Goal: Navigation & Orientation: Find specific page/section

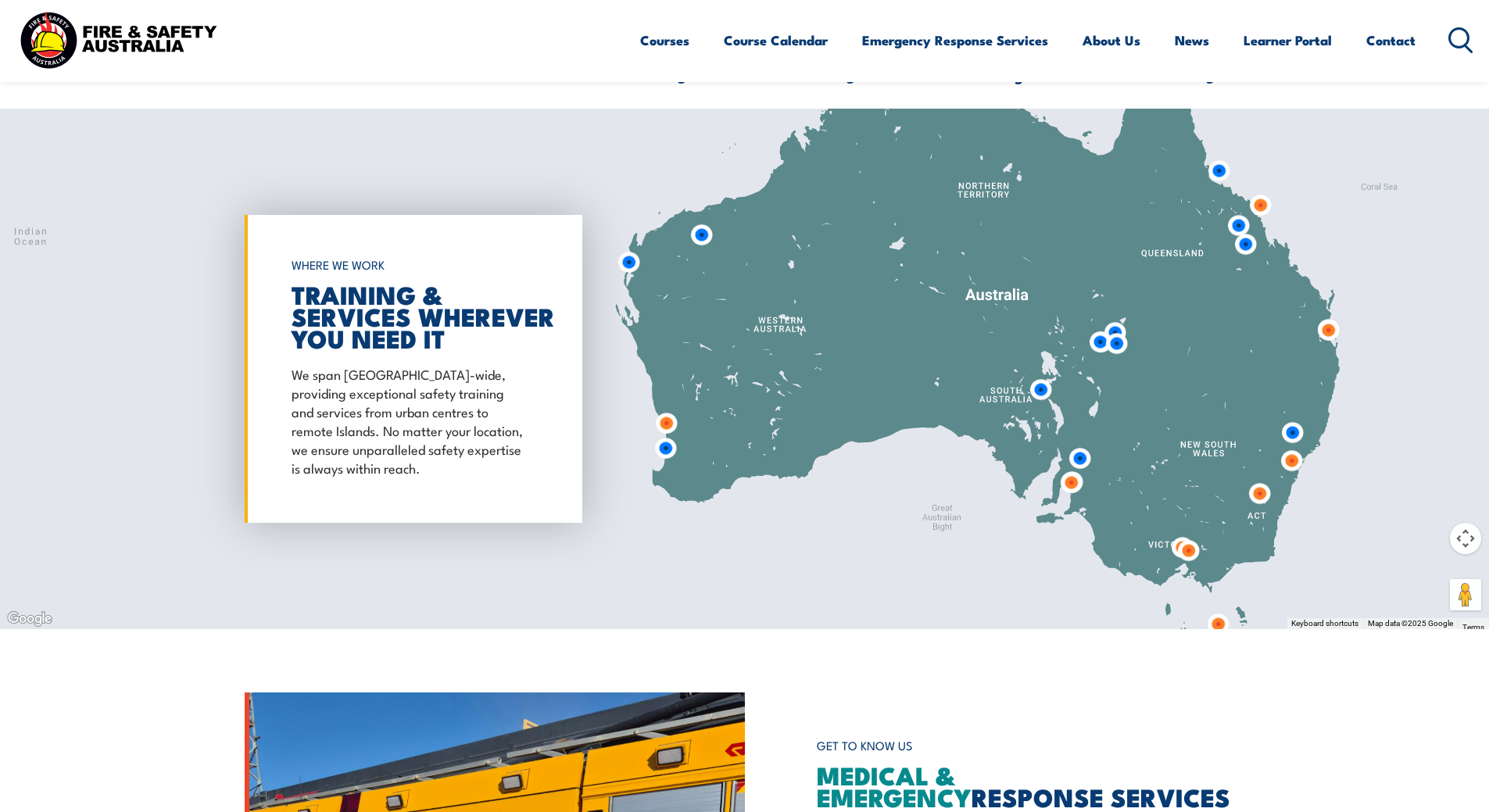
scroll to position [1328, 0]
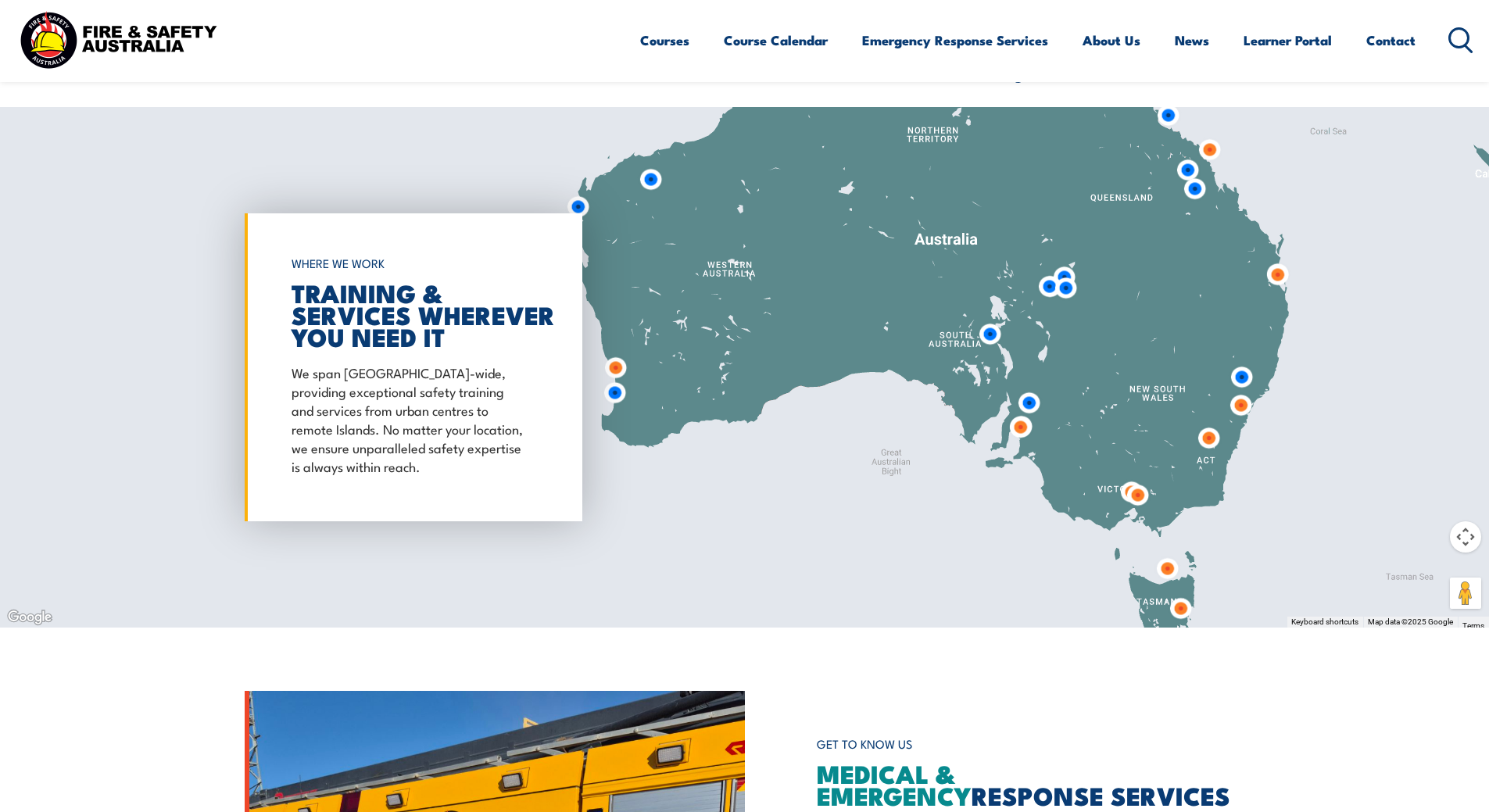
drag, startPoint x: 871, startPoint y: 487, endPoint x: 817, endPoint y: 432, distance: 77.1
click at [817, 432] on div at bounding box center [744, 367] width 1489 height 520
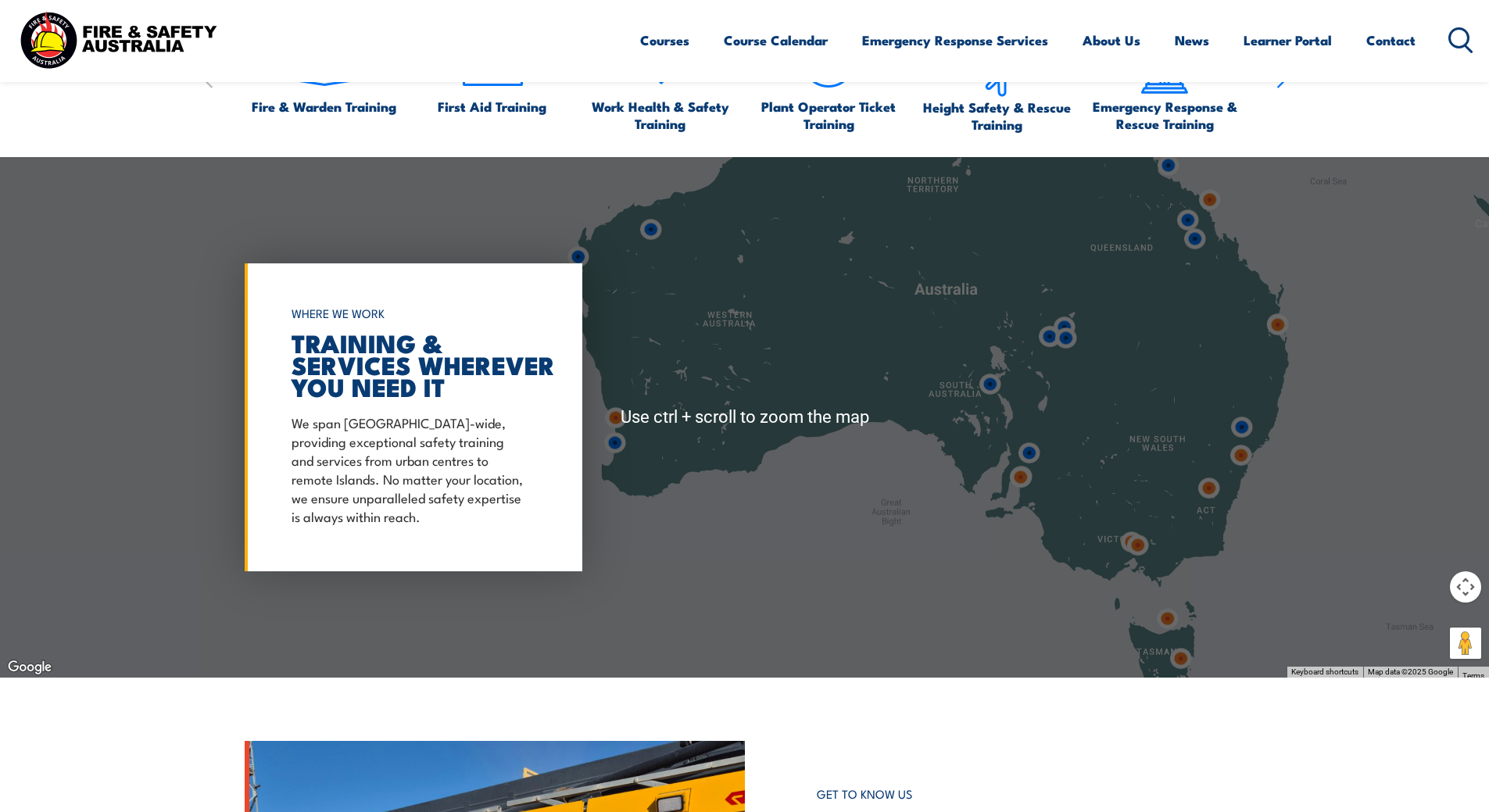
scroll to position [1250, 0]
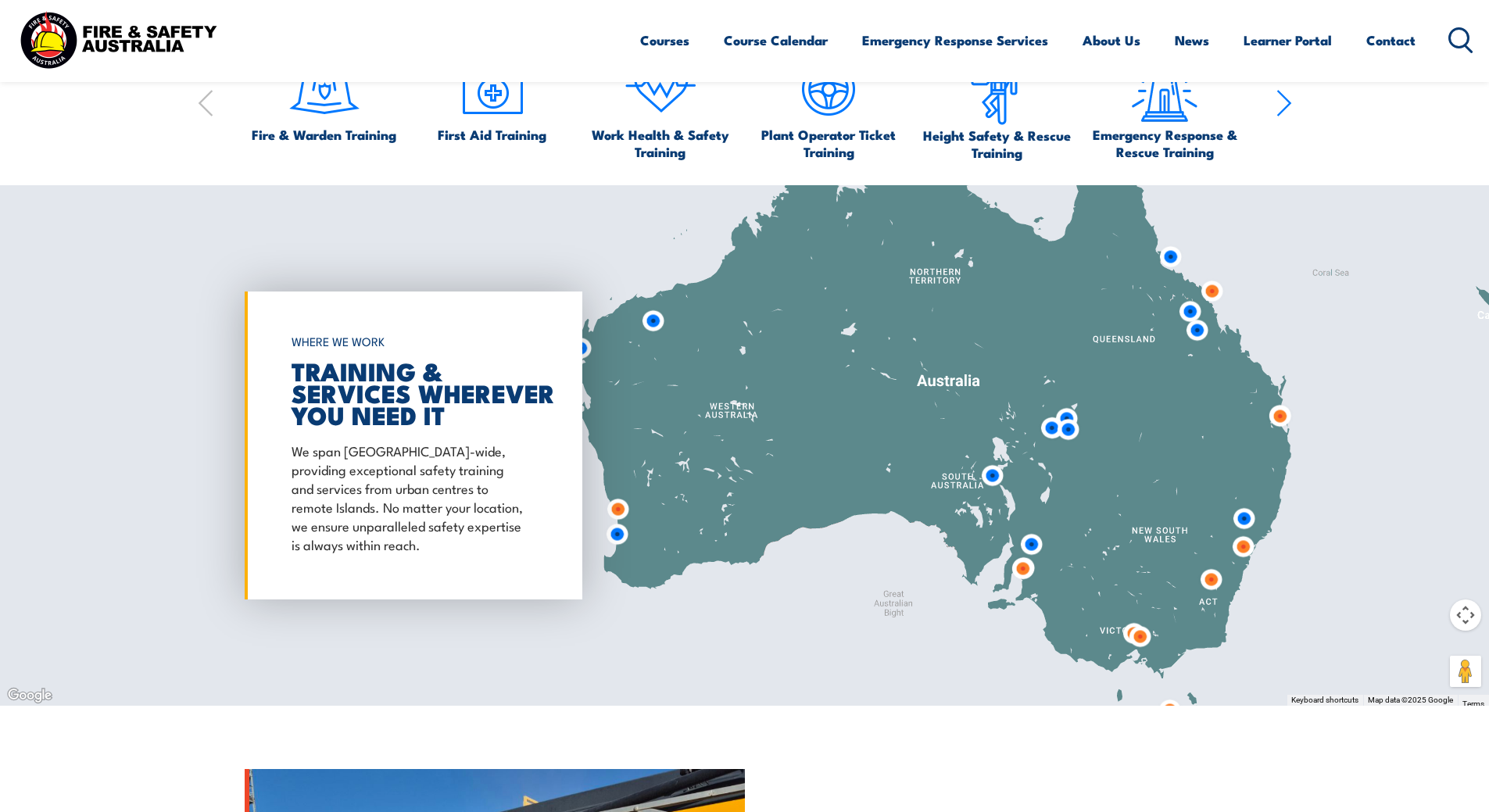
drag, startPoint x: 891, startPoint y: 444, endPoint x: 894, endPoint y: 506, distance: 62.1
click at [892, 509] on div at bounding box center [744, 445] width 1489 height 520
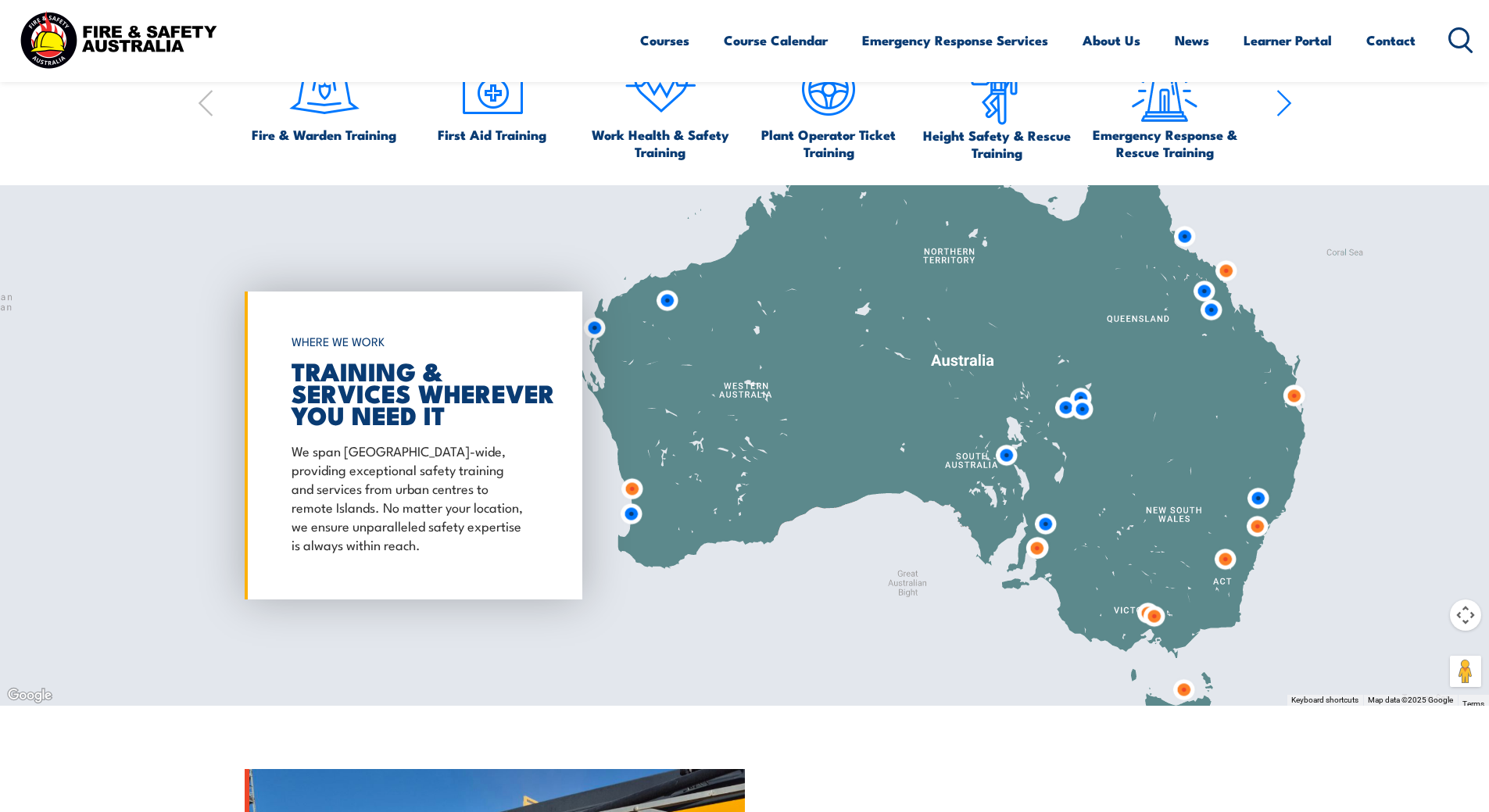
drag, startPoint x: 1159, startPoint y: 431, endPoint x: 1165, endPoint y: 422, distance: 10.8
click at [1165, 422] on div at bounding box center [744, 445] width 1489 height 520
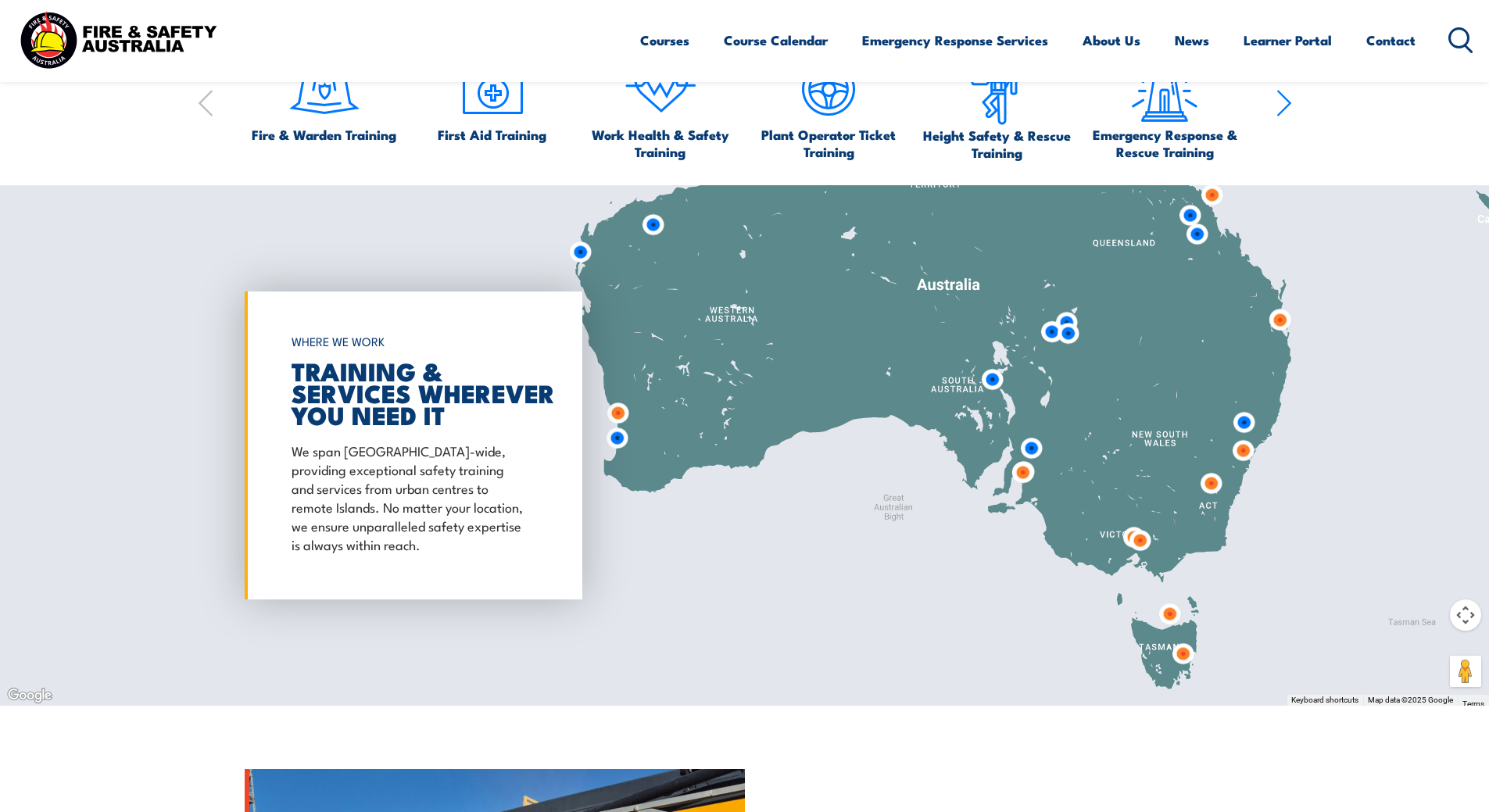
drag, startPoint x: 1167, startPoint y: 521, endPoint x: 1155, endPoint y: 451, distance: 71.0
click at [1155, 451] on div at bounding box center [744, 445] width 1489 height 520
click at [1170, 617] on img at bounding box center [1170, 613] width 29 height 28
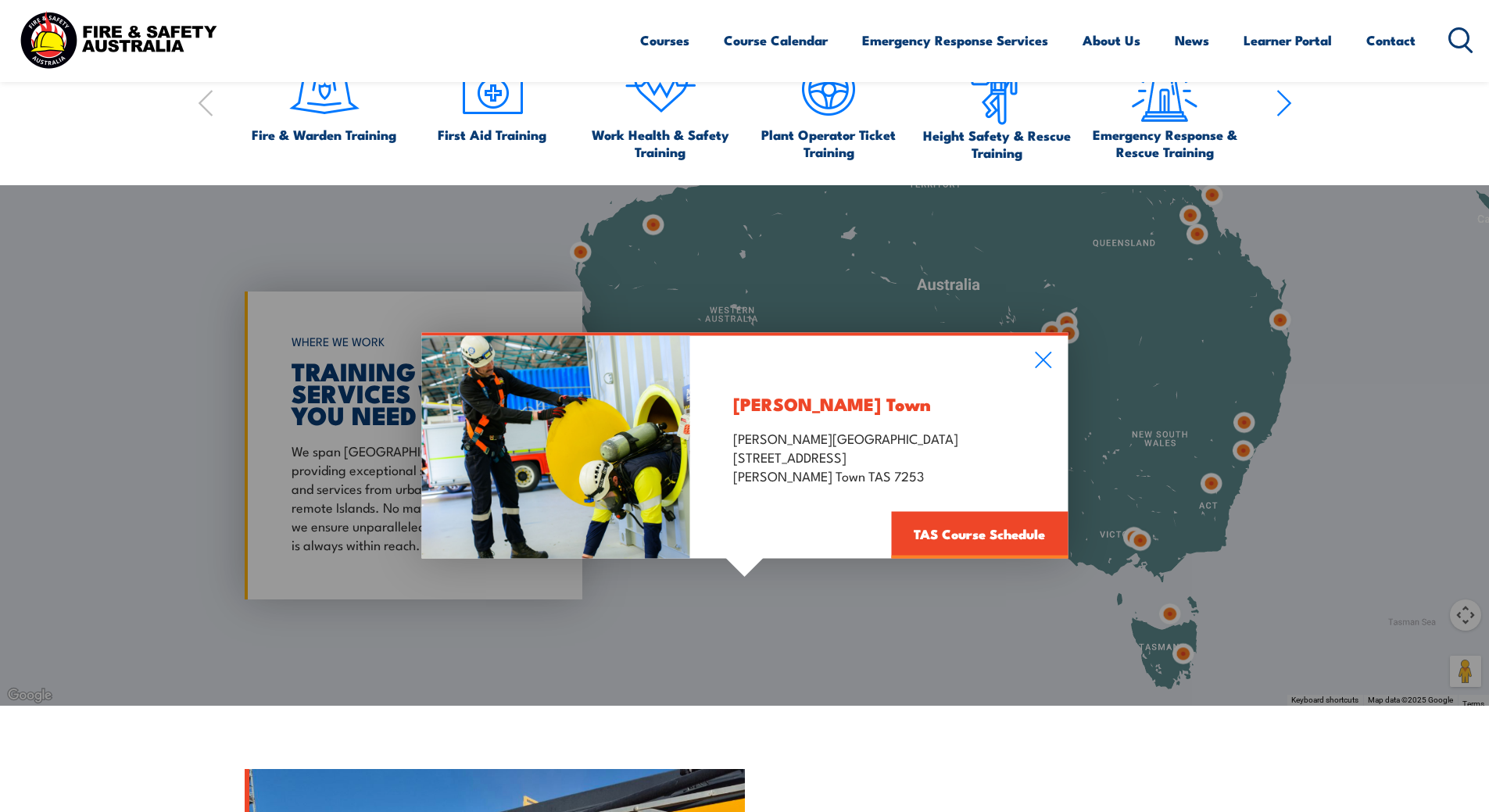
click at [1041, 369] on div "[PERSON_NAME] Town [PERSON_NAME][GEOGRAPHIC_DATA] [STREET_ADDRESS][PERSON_NAME]…" at bounding box center [879, 447] width 377 height 223
click at [1041, 361] on icon at bounding box center [1043, 360] width 17 height 17
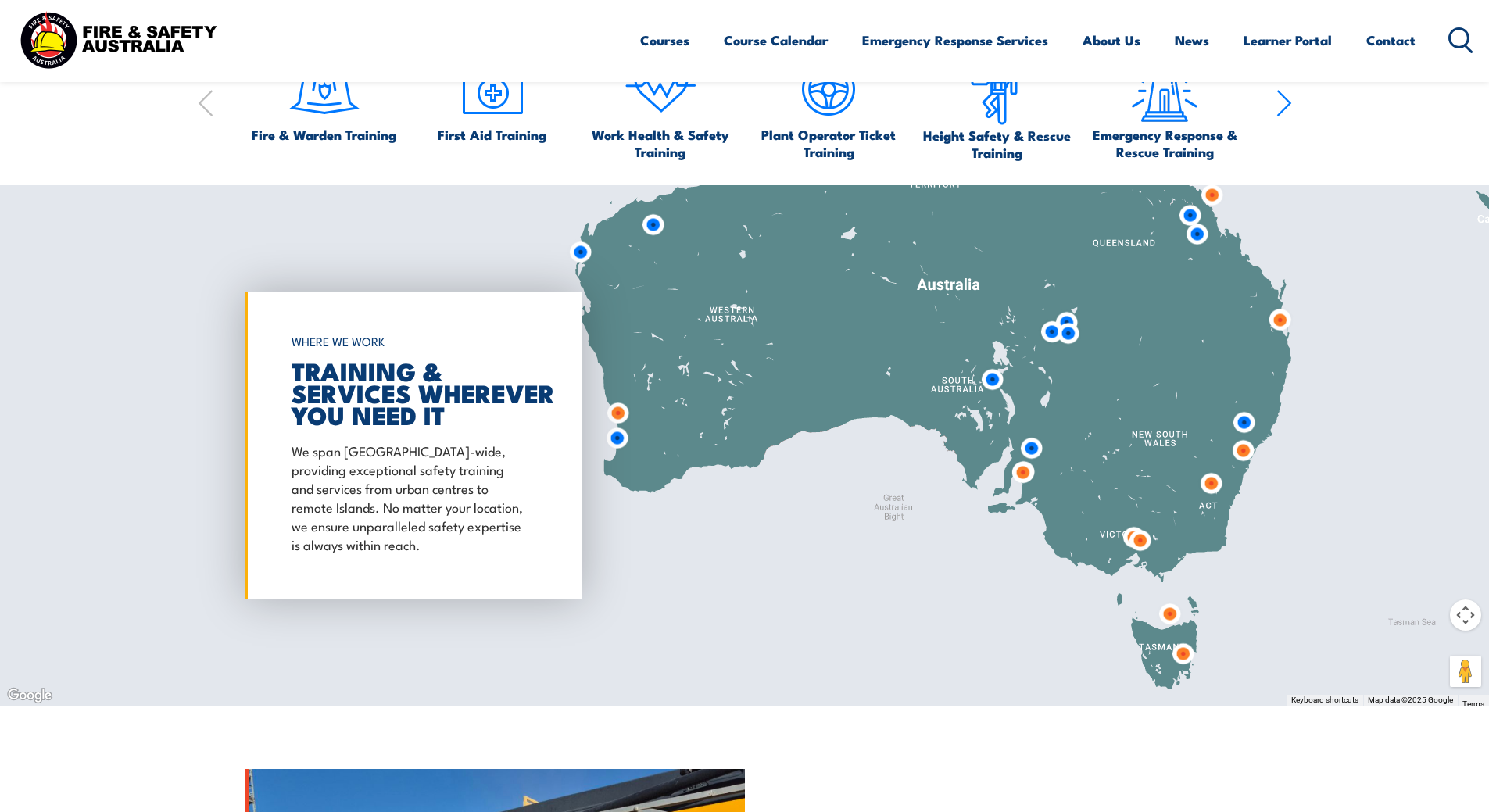
click at [1243, 453] on img at bounding box center [1243, 450] width 29 height 28
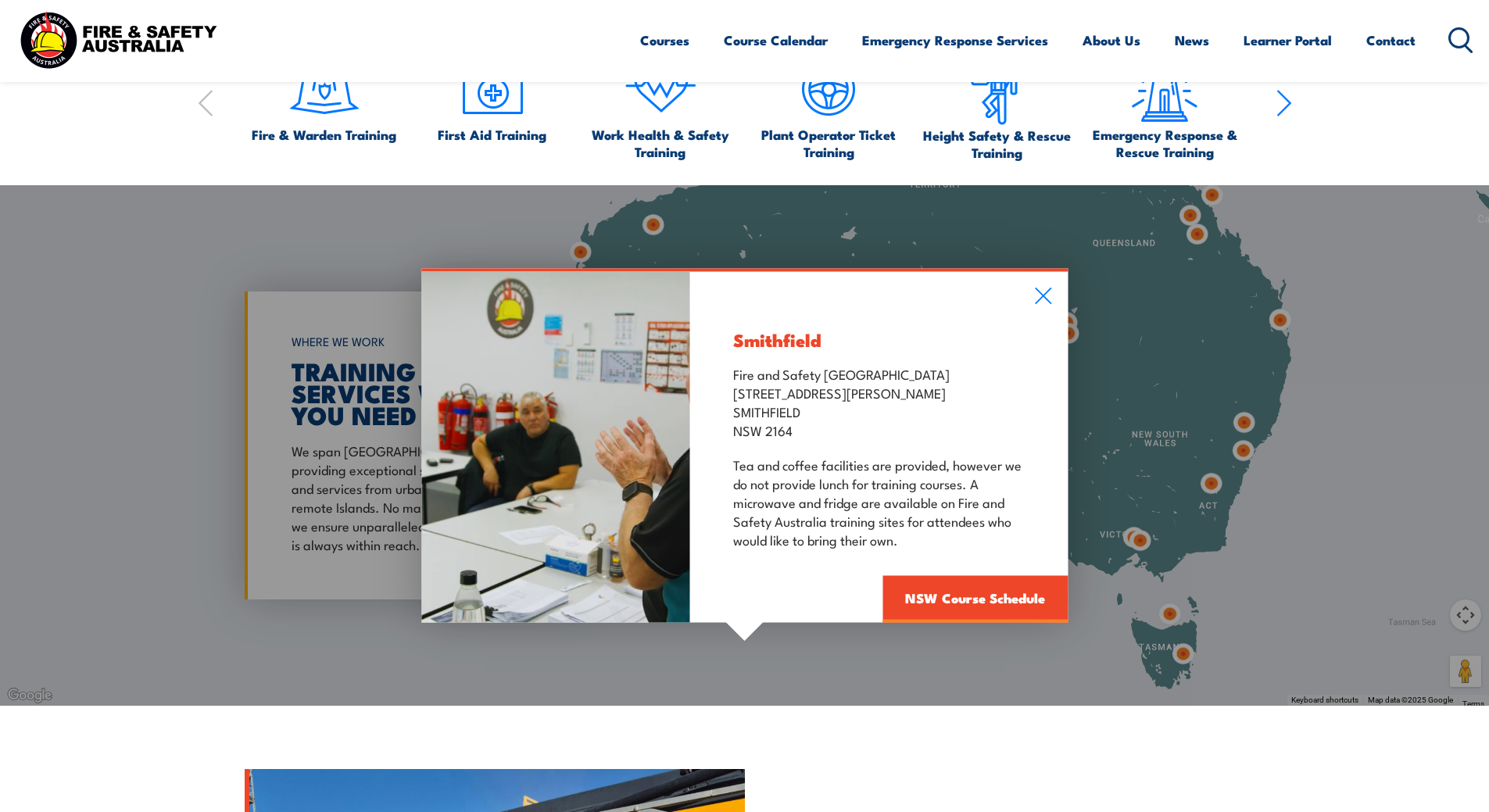
click at [1056, 294] on div "Smithfield Fire and Safety Australia [STREET_ADDRESS][PERSON_NAME] Tea and coff…" at bounding box center [879, 446] width 377 height 351
click at [1043, 289] on icon at bounding box center [1042, 295] width 18 height 18
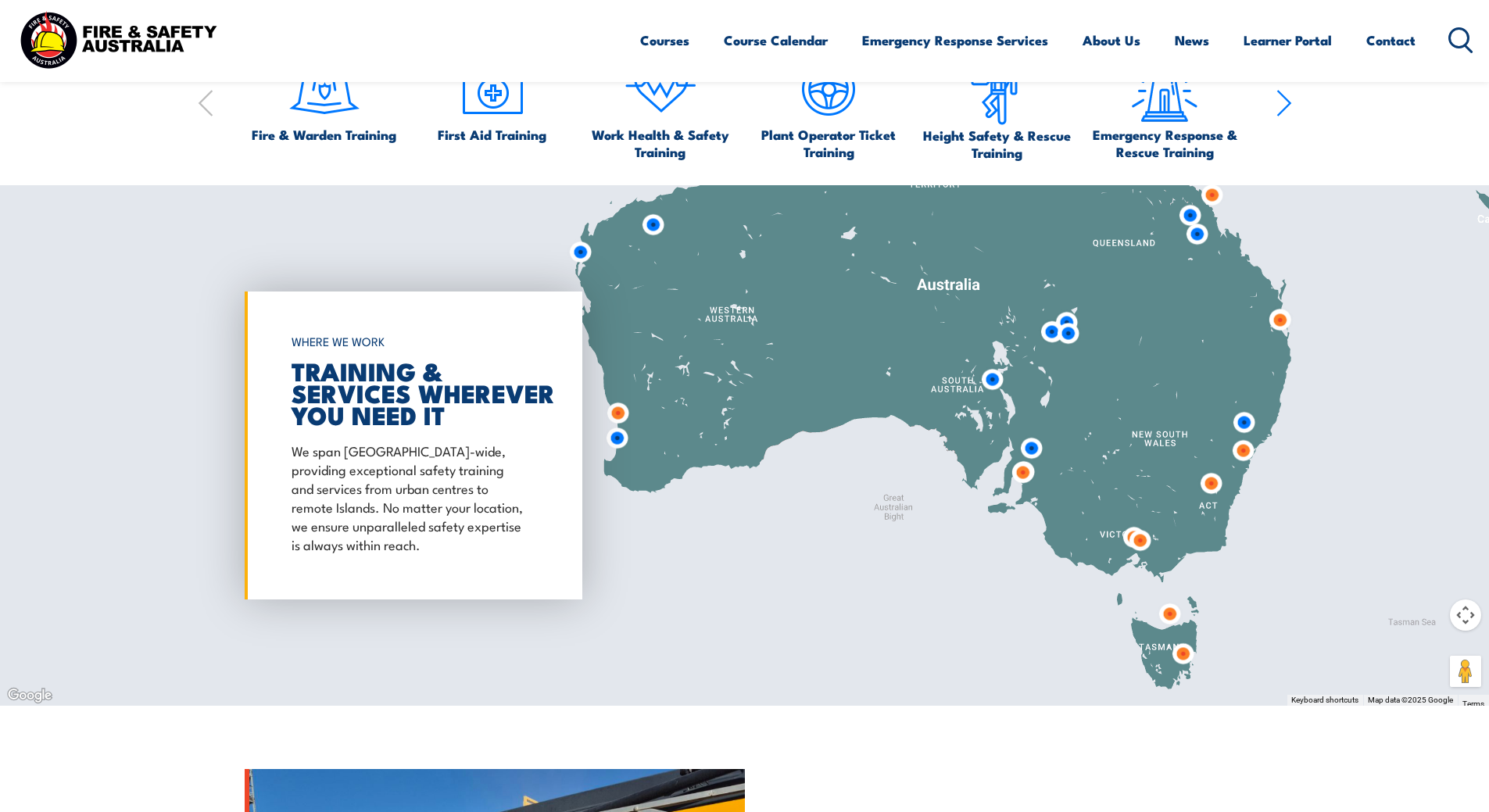
click at [1240, 422] on img at bounding box center [1243, 422] width 29 height 28
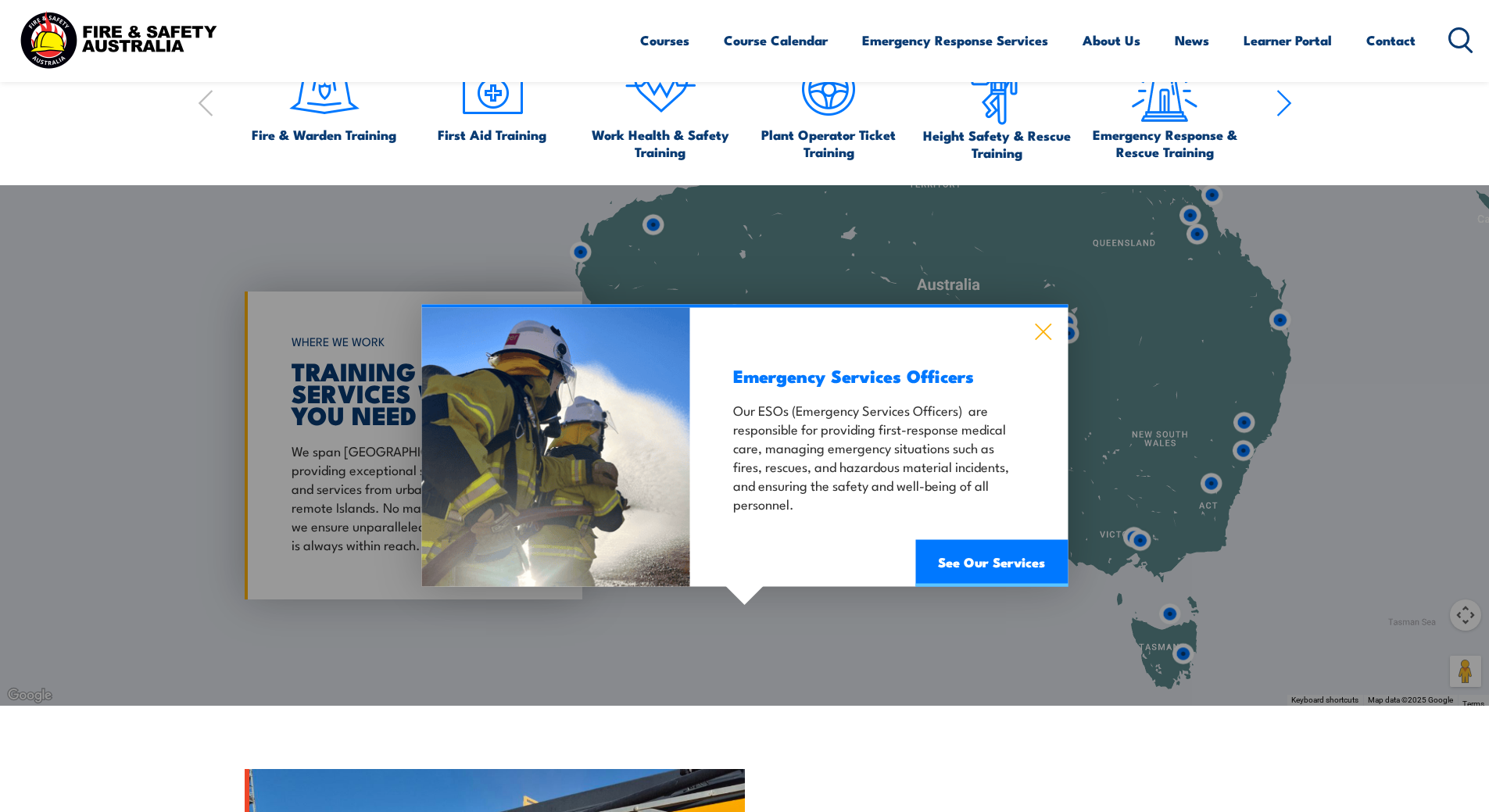
click at [1039, 331] on icon at bounding box center [1042, 331] width 18 height 18
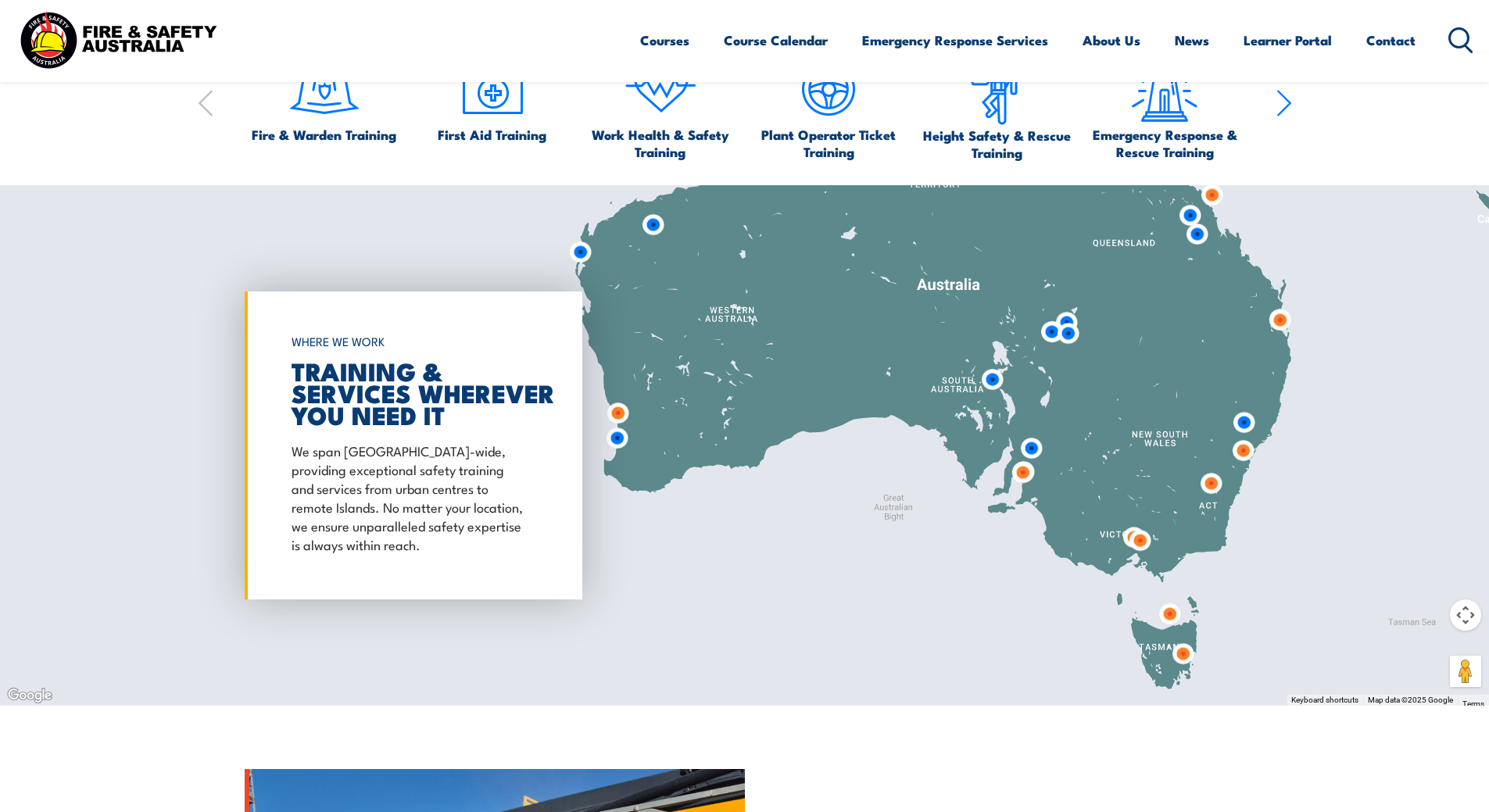
click at [1208, 484] on img at bounding box center [1211, 483] width 29 height 28
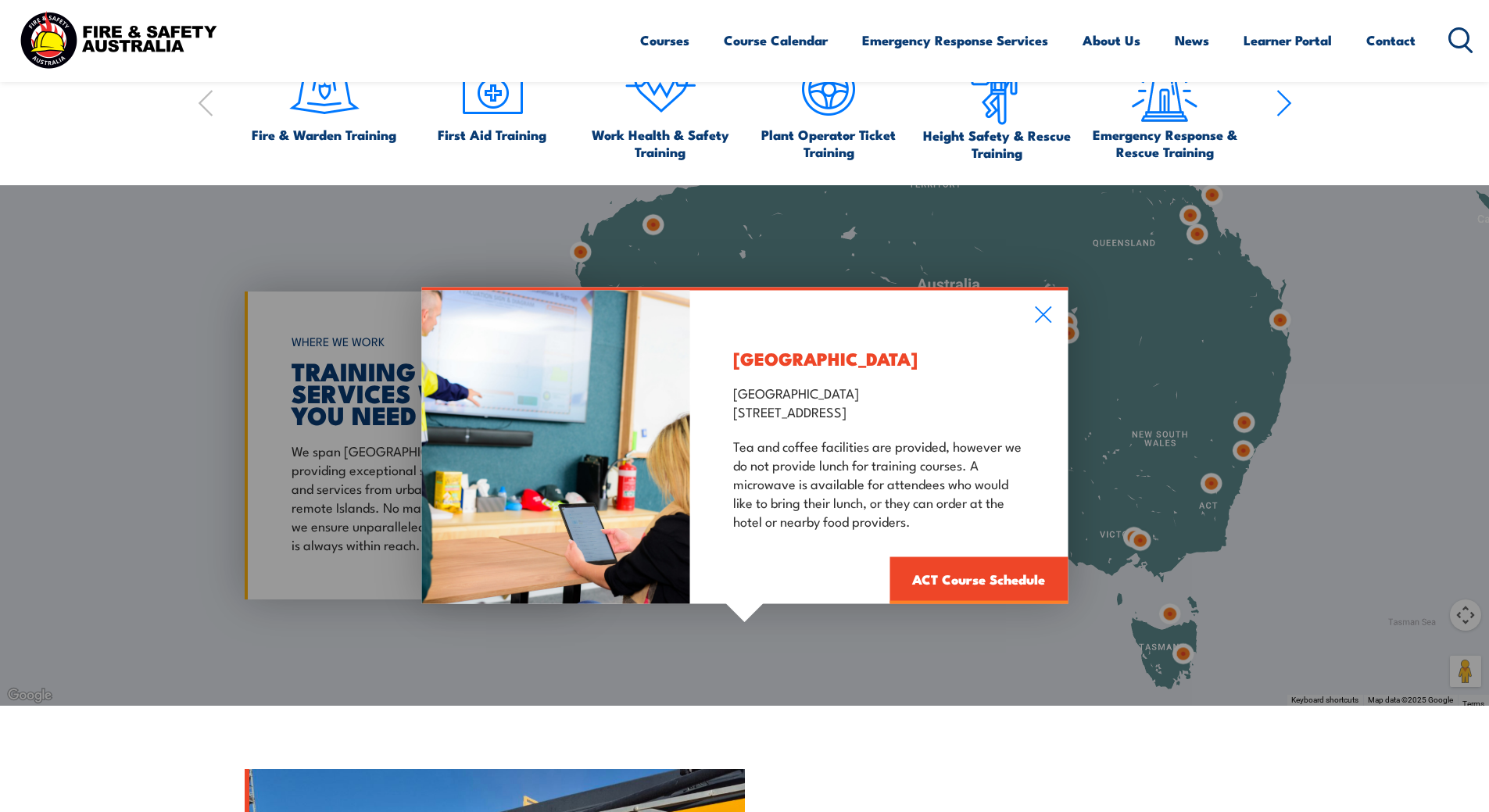
click at [1065, 308] on div "[GEOGRAPHIC_DATA] [GEOGRAPHIC_DATA] [GEOGRAPHIC_DATA] [STREET_ADDRESS] Tea and …" at bounding box center [879, 447] width 377 height 313
click at [1033, 314] on div "[GEOGRAPHIC_DATA] [GEOGRAPHIC_DATA] [GEOGRAPHIC_DATA] [STREET_ADDRESS] Tea and …" at bounding box center [879, 447] width 377 height 313
click at [1044, 317] on icon at bounding box center [1042, 314] width 18 height 18
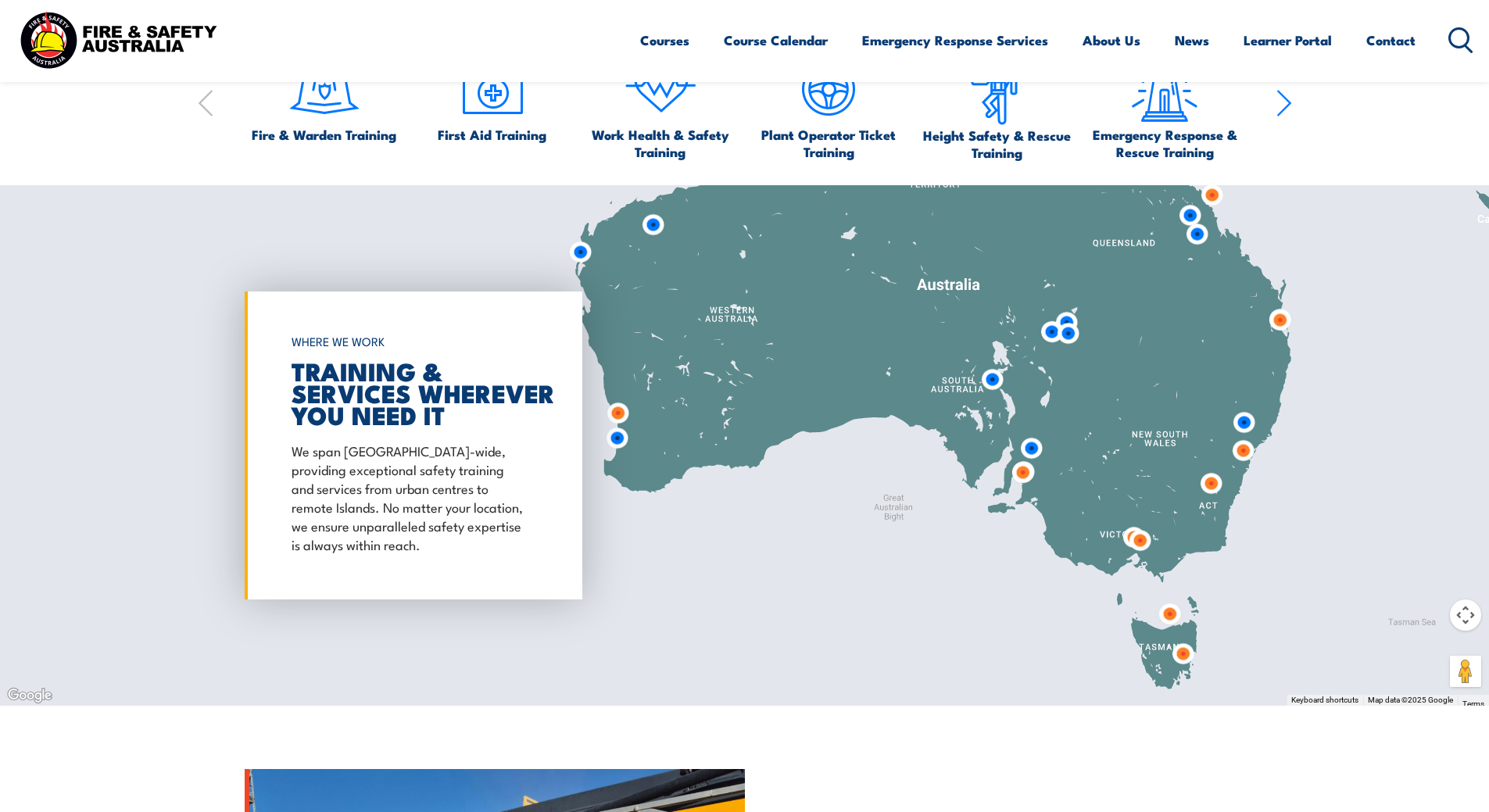
click at [1275, 321] on img at bounding box center [1279, 320] width 29 height 28
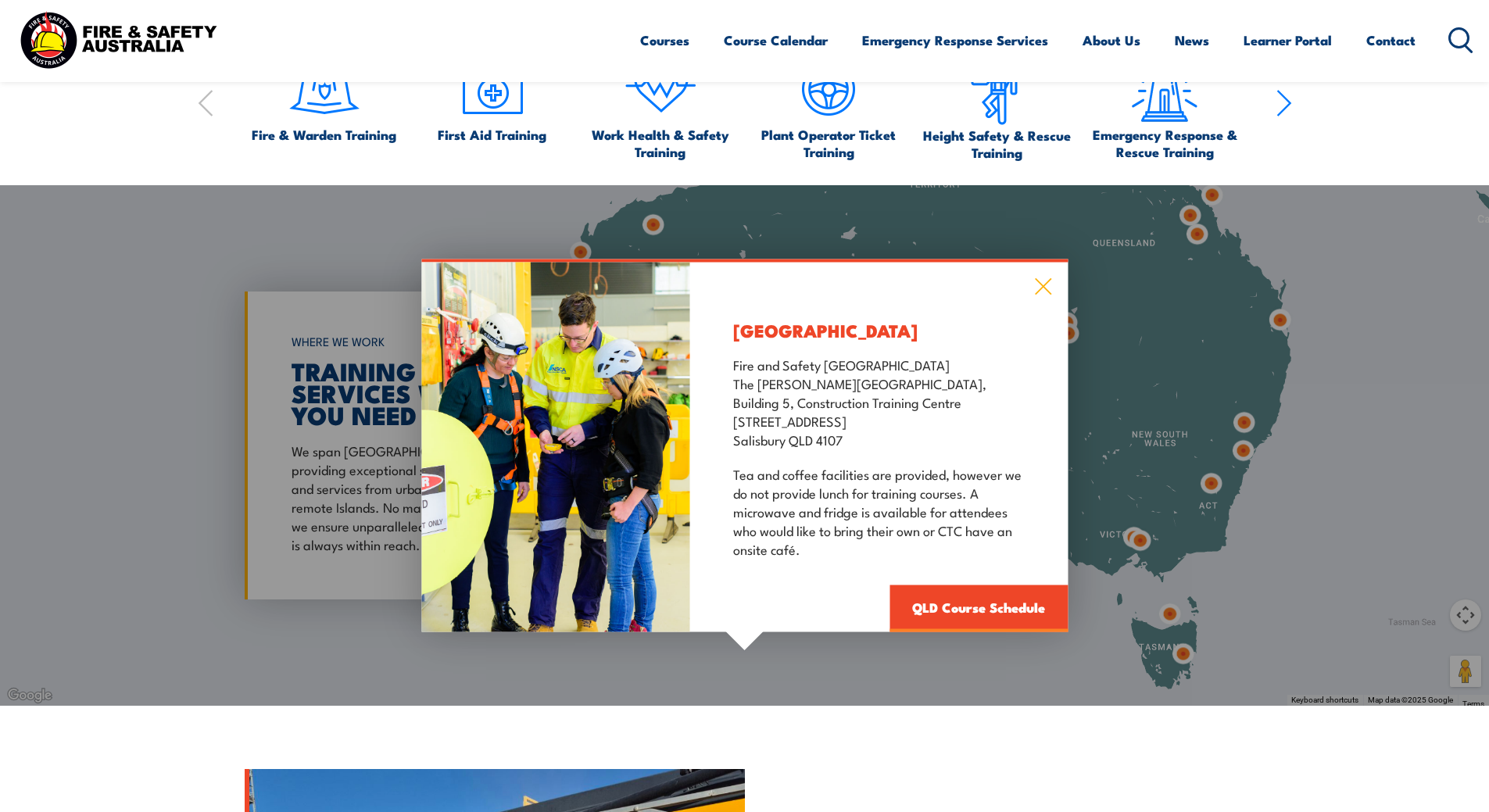
click at [1041, 290] on icon at bounding box center [1042, 286] width 18 height 18
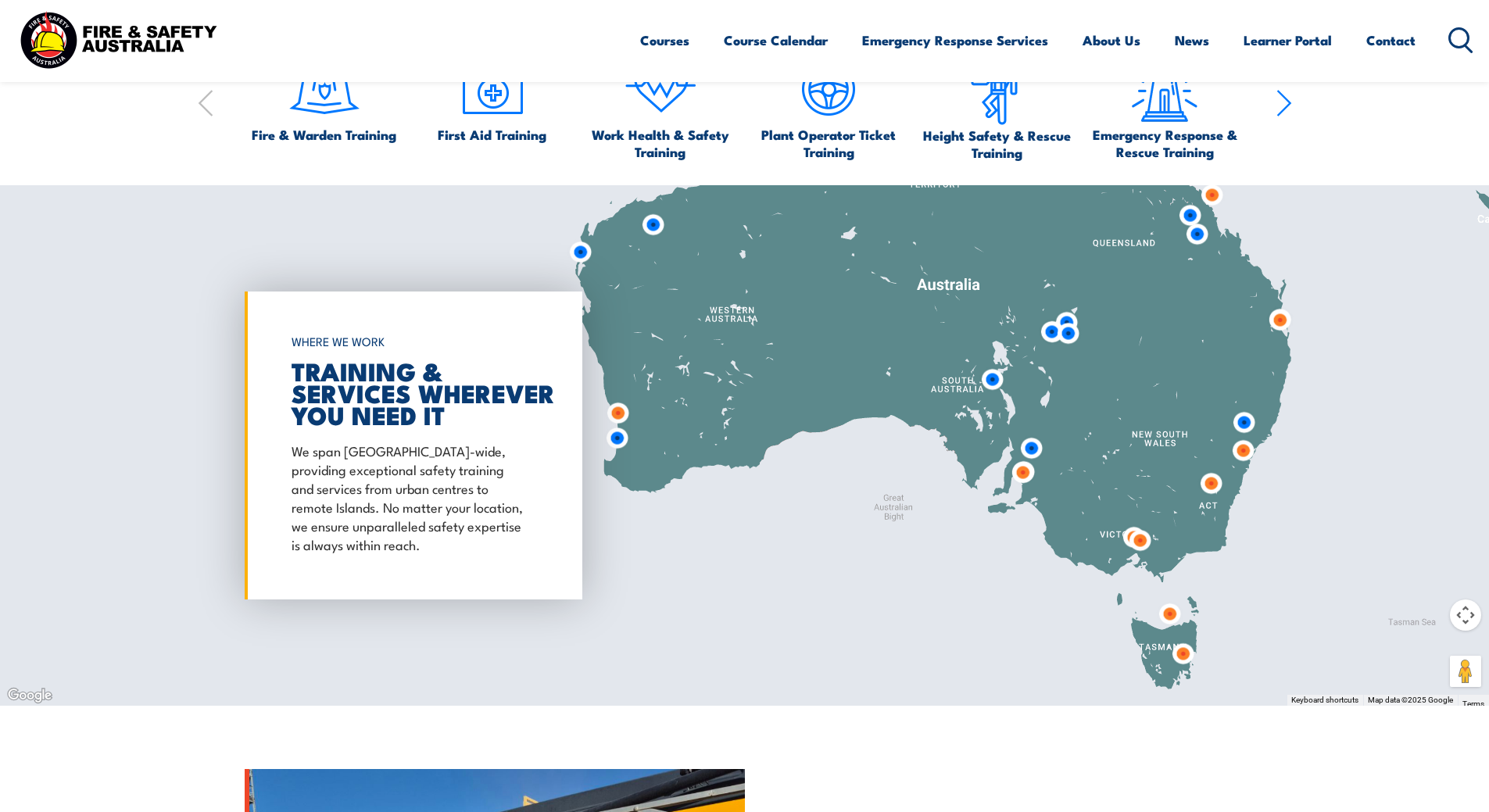
click at [1217, 194] on img at bounding box center [1211, 194] width 29 height 28
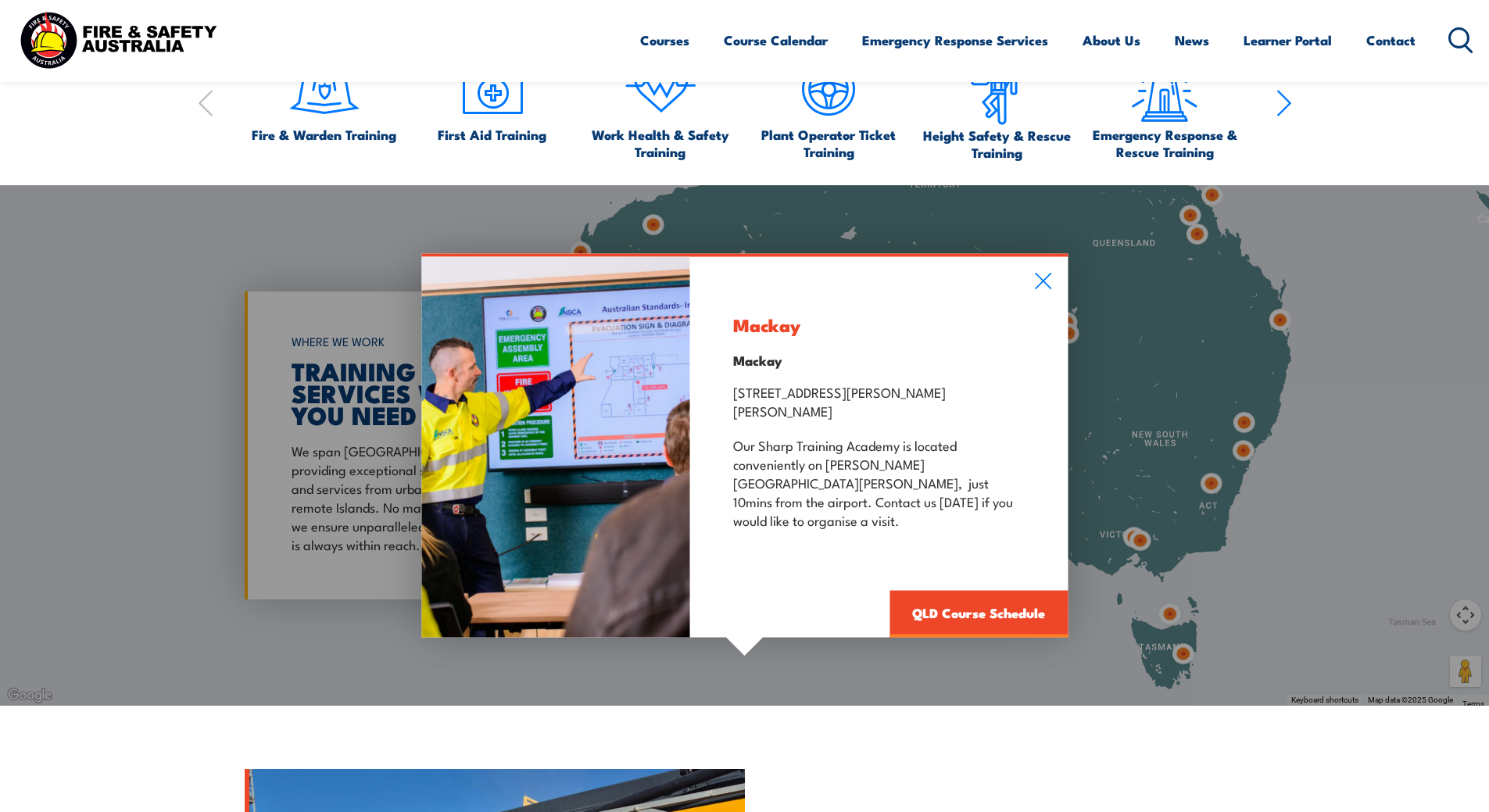
drag, startPoint x: 1298, startPoint y: 274, endPoint x: 1293, endPoint y: 436, distance: 162.1
click at [1293, 436] on div "Mackay Mackay [STREET_ADDRESS][PERSON_NAME][PERSON_NAME] Our [GEOGRAPHIC_DATA] …" at bounding box center [744, 445] width 1489 height 520
click at [1042, 289] on icon at bounding box center [1042, 280] width 18 height 18
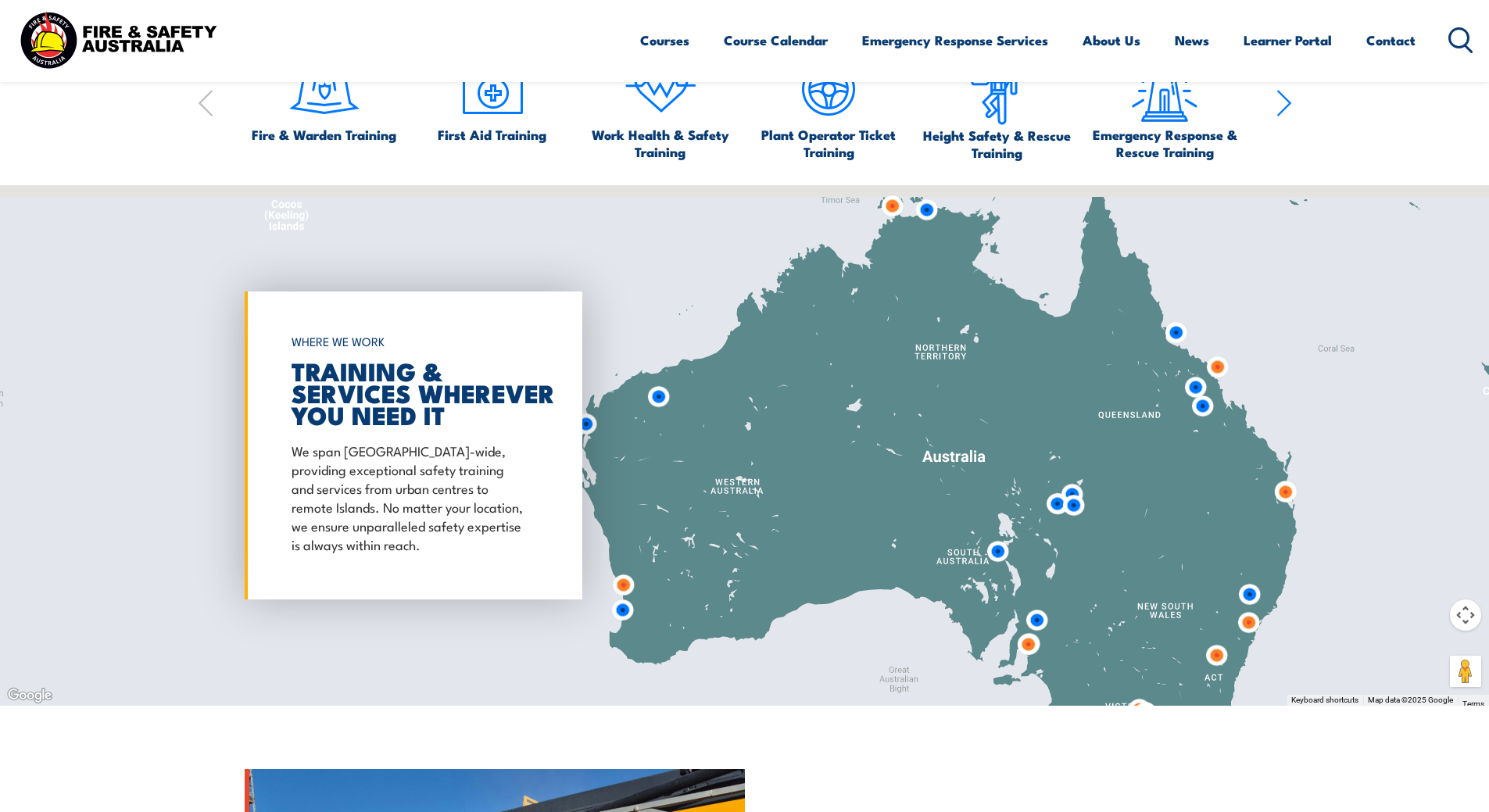
drag, startPoint x: 1129, startPoint y: 289, endPoint x: 1136, endPoint y: 466, distance: 177.1
click at [1136, 466] on div at bounding box center [744, 445] width 1489 height 520
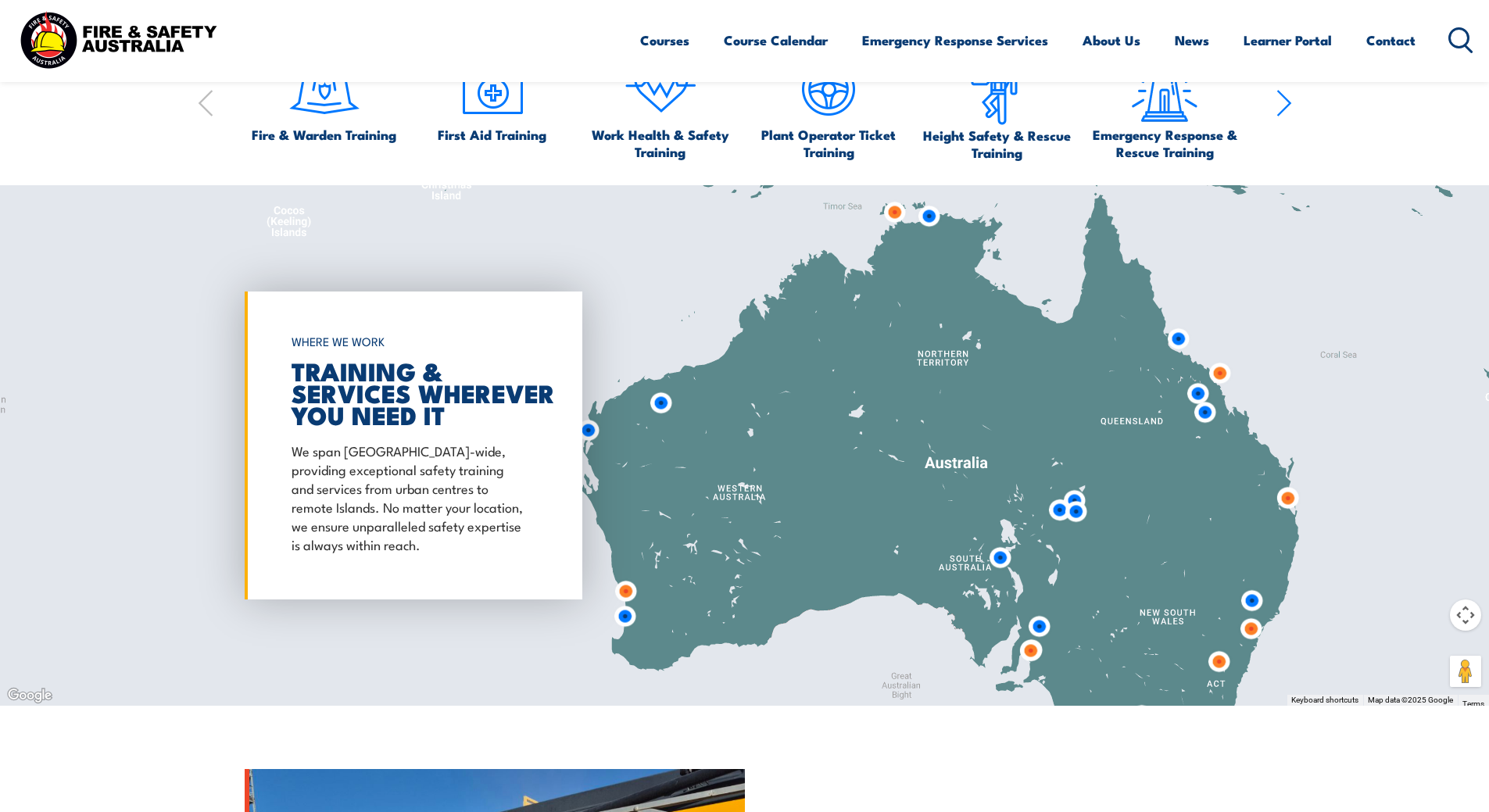
click at [895, 210] on img at bounding box center [895, 212] width 29 height 28
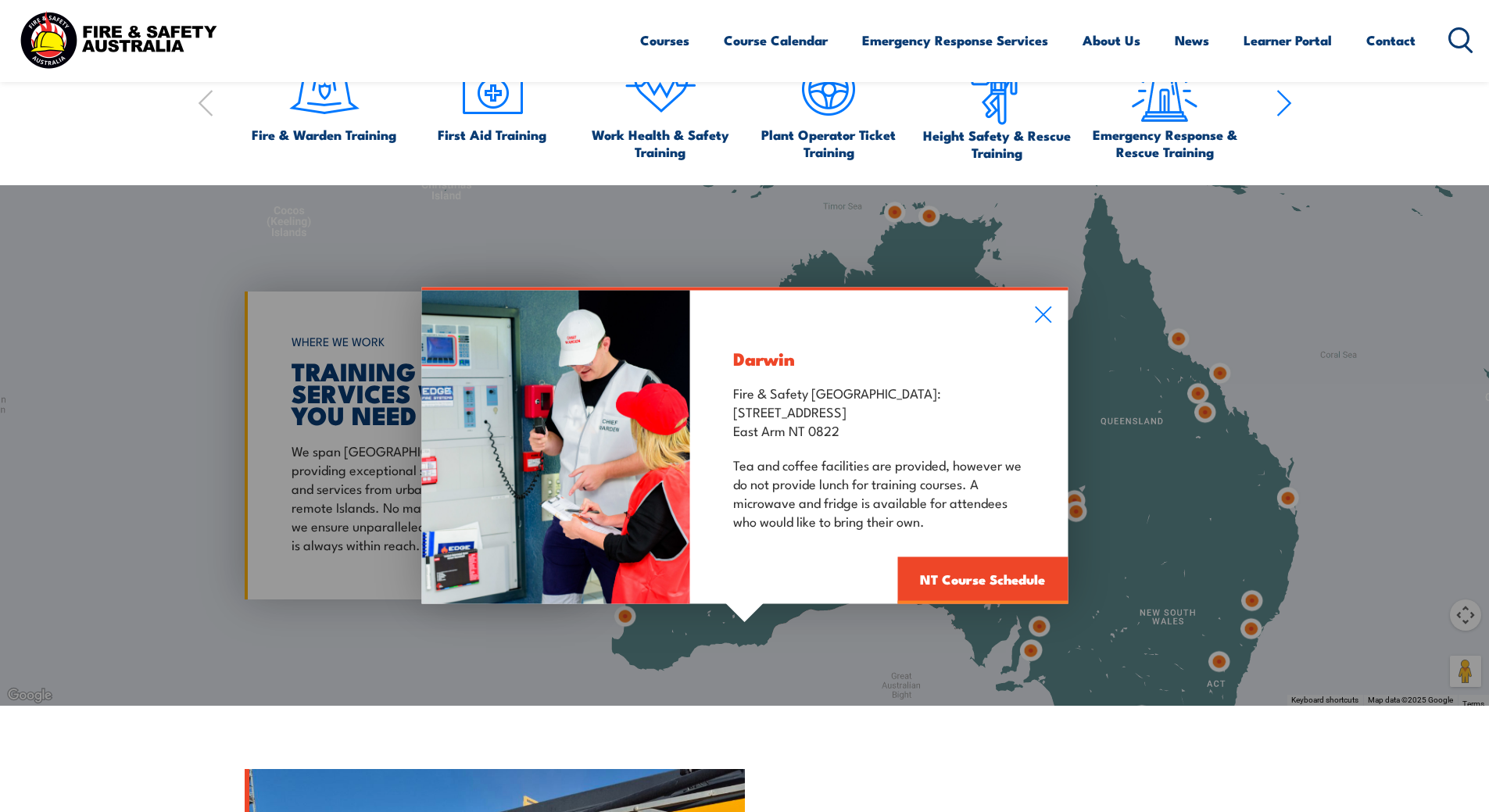
drag, startPoint x: 1044, startPoint y: 308, endPoint x: 1030, endPoint y: 317, distance: 16.6
click at [1044, 308] on icon at bounding box center [1042, 314] width 18 height 18
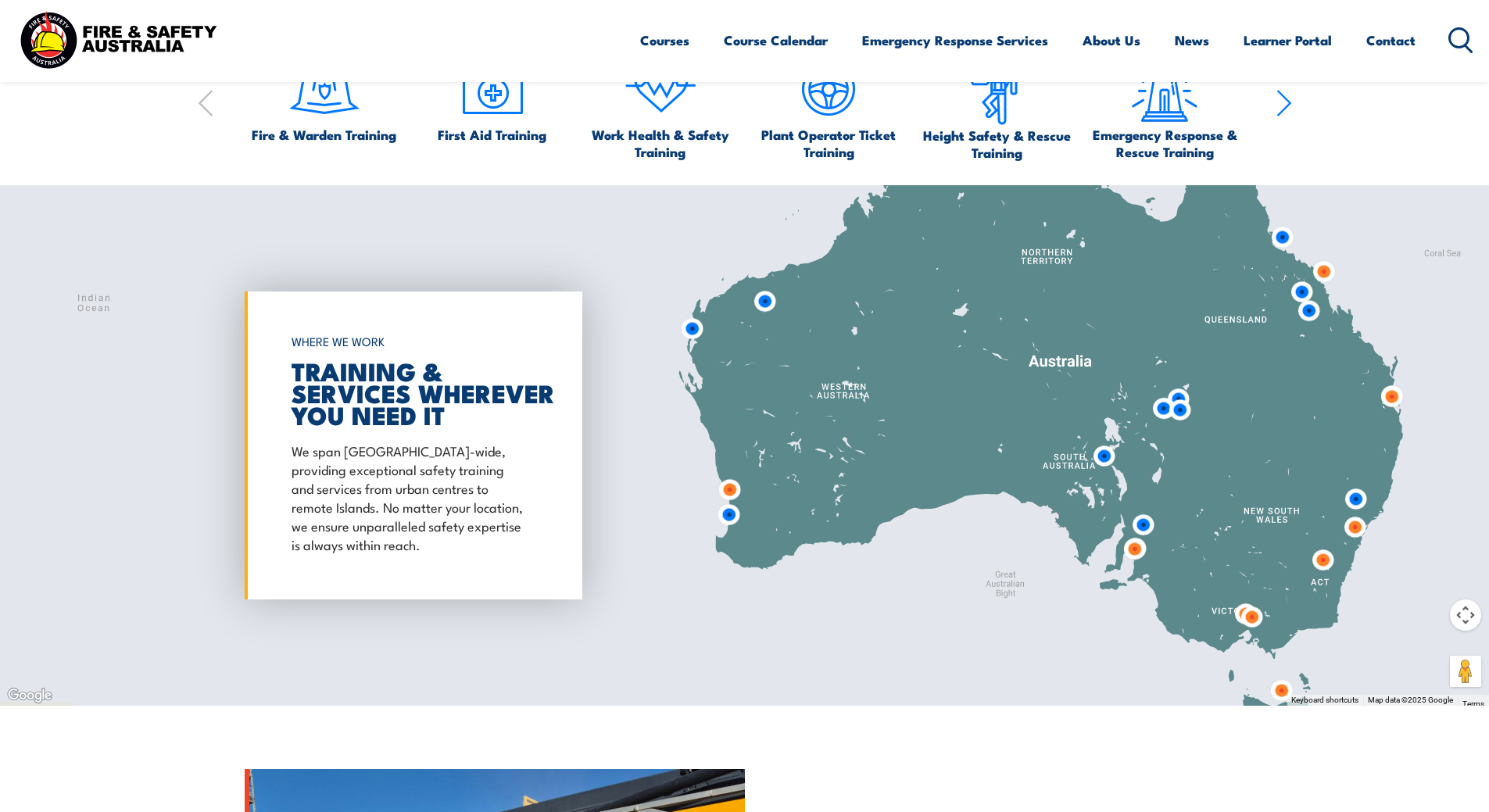
drag, startPoint x: 905, startPoint y: 375, endPoint x: 1009, endPoint y: 272, distance: 146.4
click at [1009, 272] on div at bounding box center [744, 445] width 1489 height 520
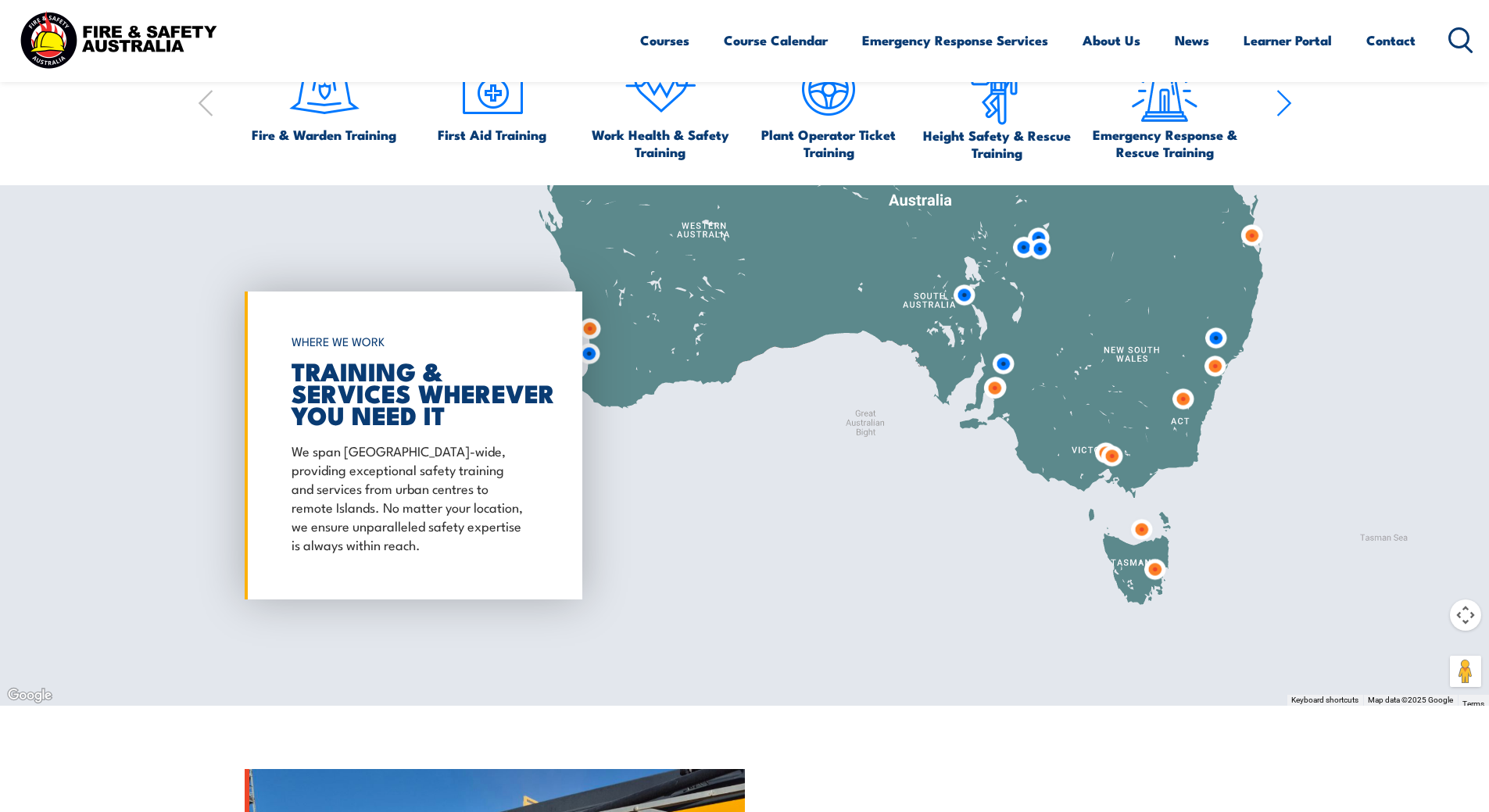
drag, startPoint x: 1209, startPoint y: 576, endPoint x: 1056, endPoint y: 409, distance: 226.5
click at [1056, 409] on div at bounding box center [744, 445] width 1489 height 520
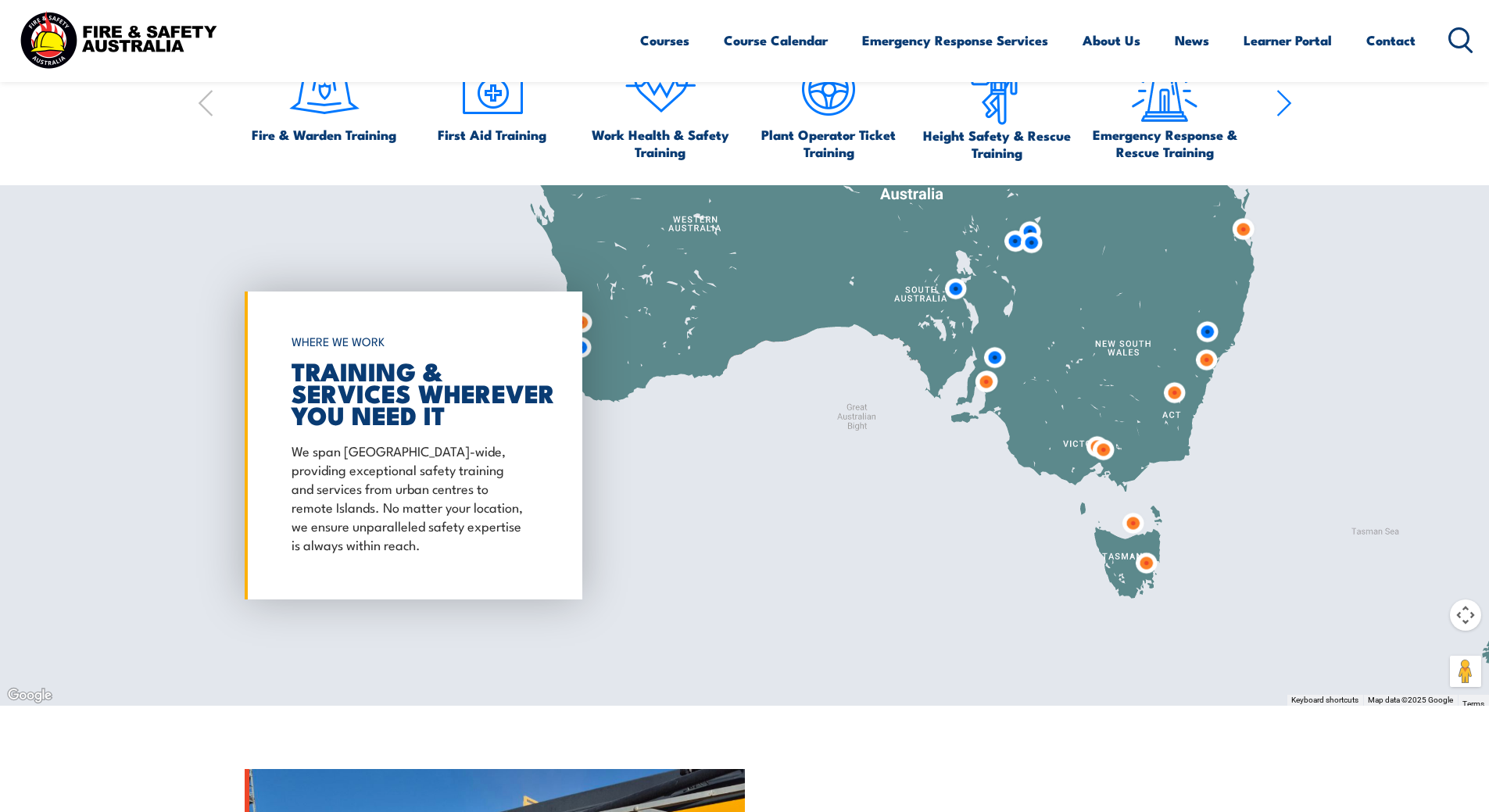
click at [1098, 448] on img at bounding box center [1103, 449] width 29 height 28
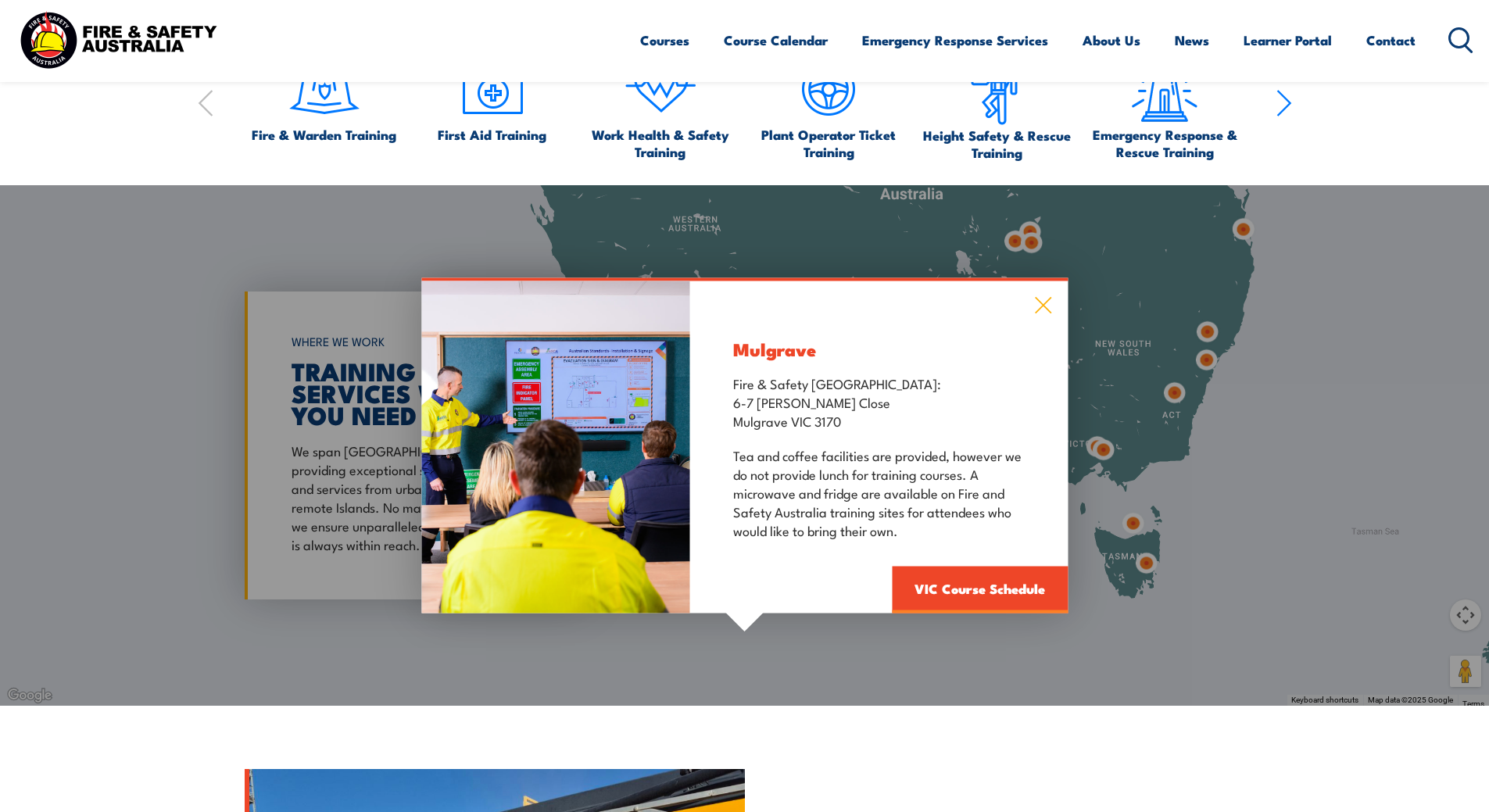
click at [1036, 301] on icon at bounding box center [1042, 304] width 18 height 18
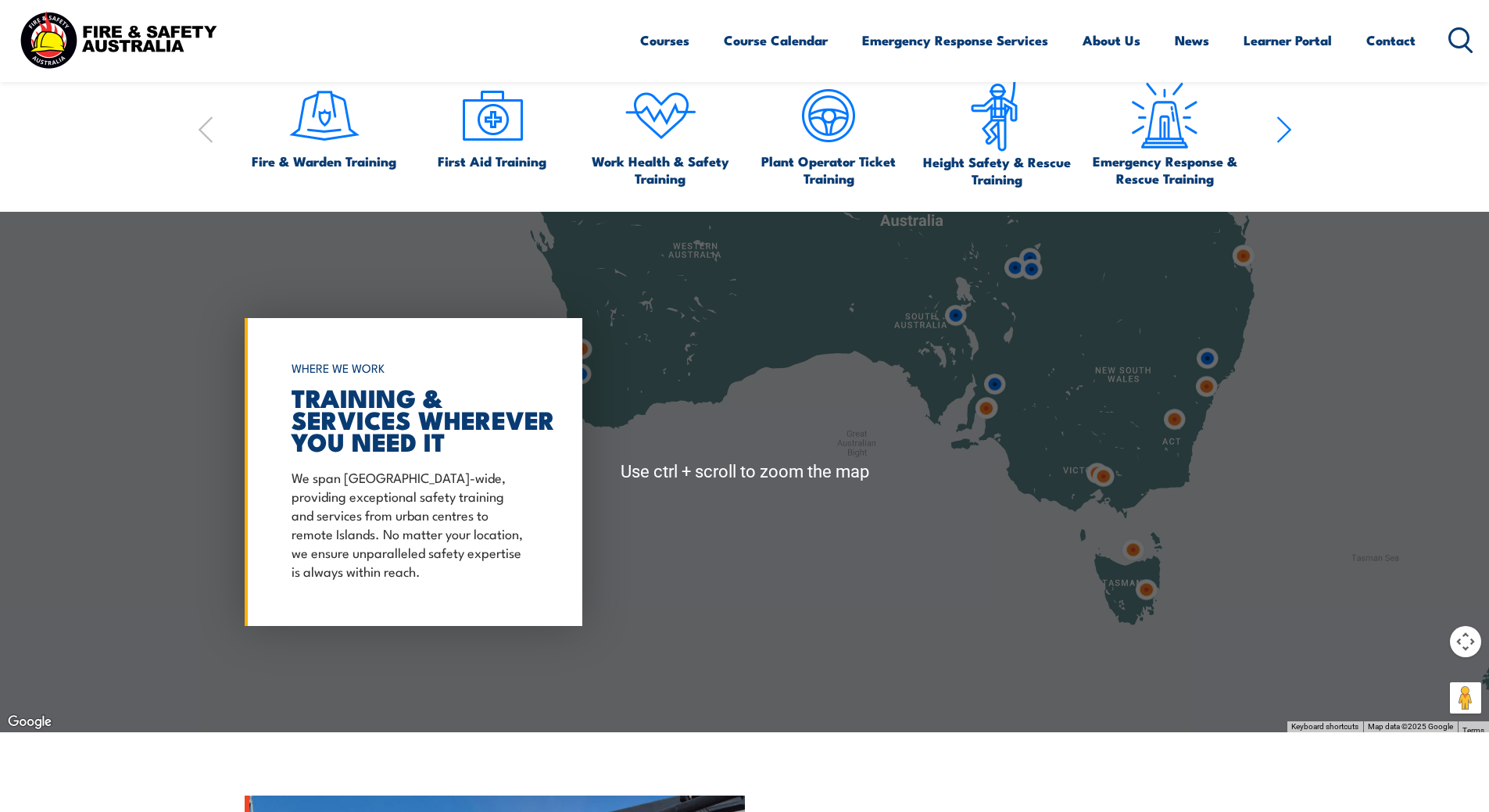
scroll to position [1328, 0]
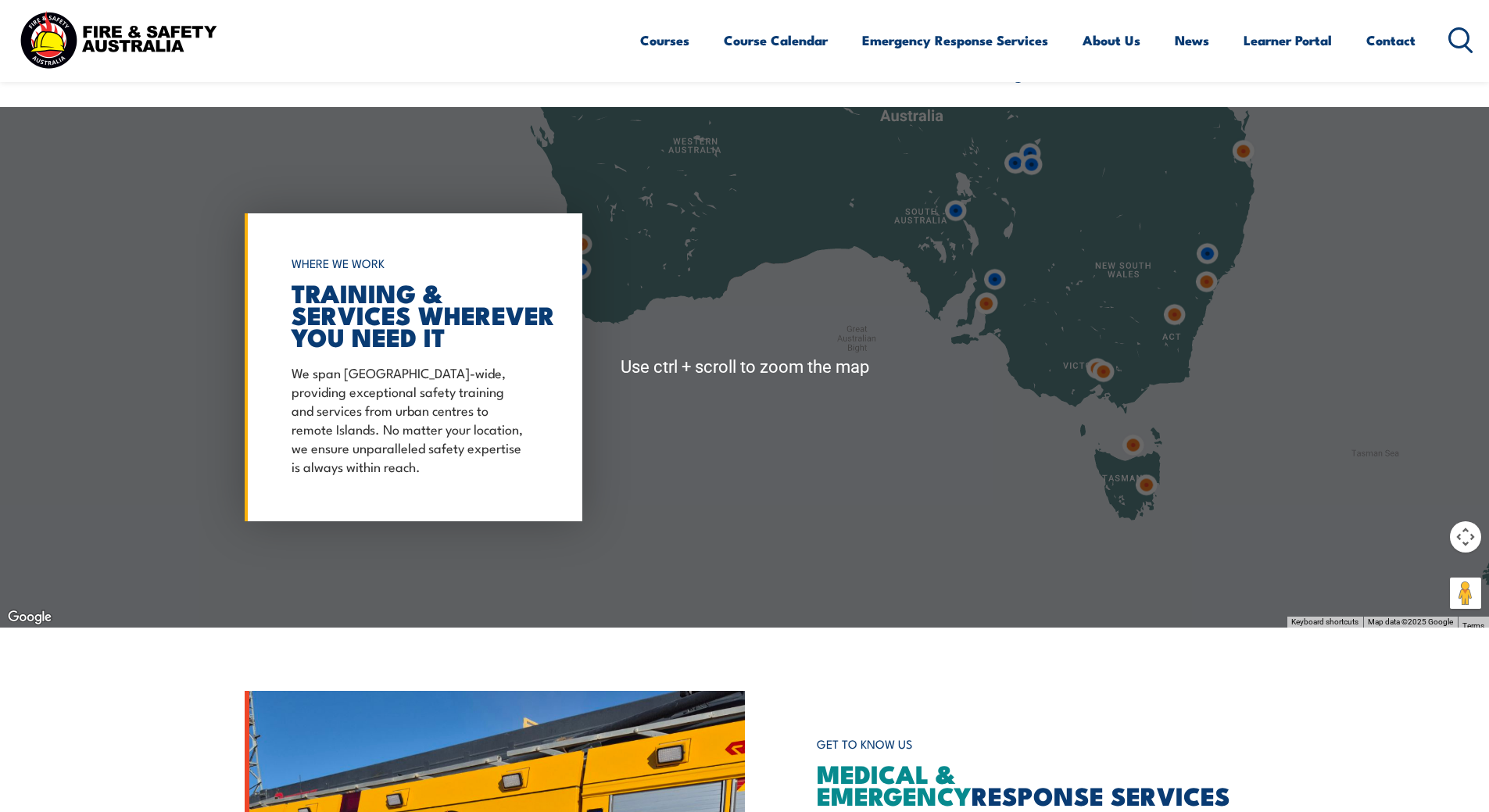
click at [1068, 336] on div at bounding box center [744, 367] width 1489 height 520
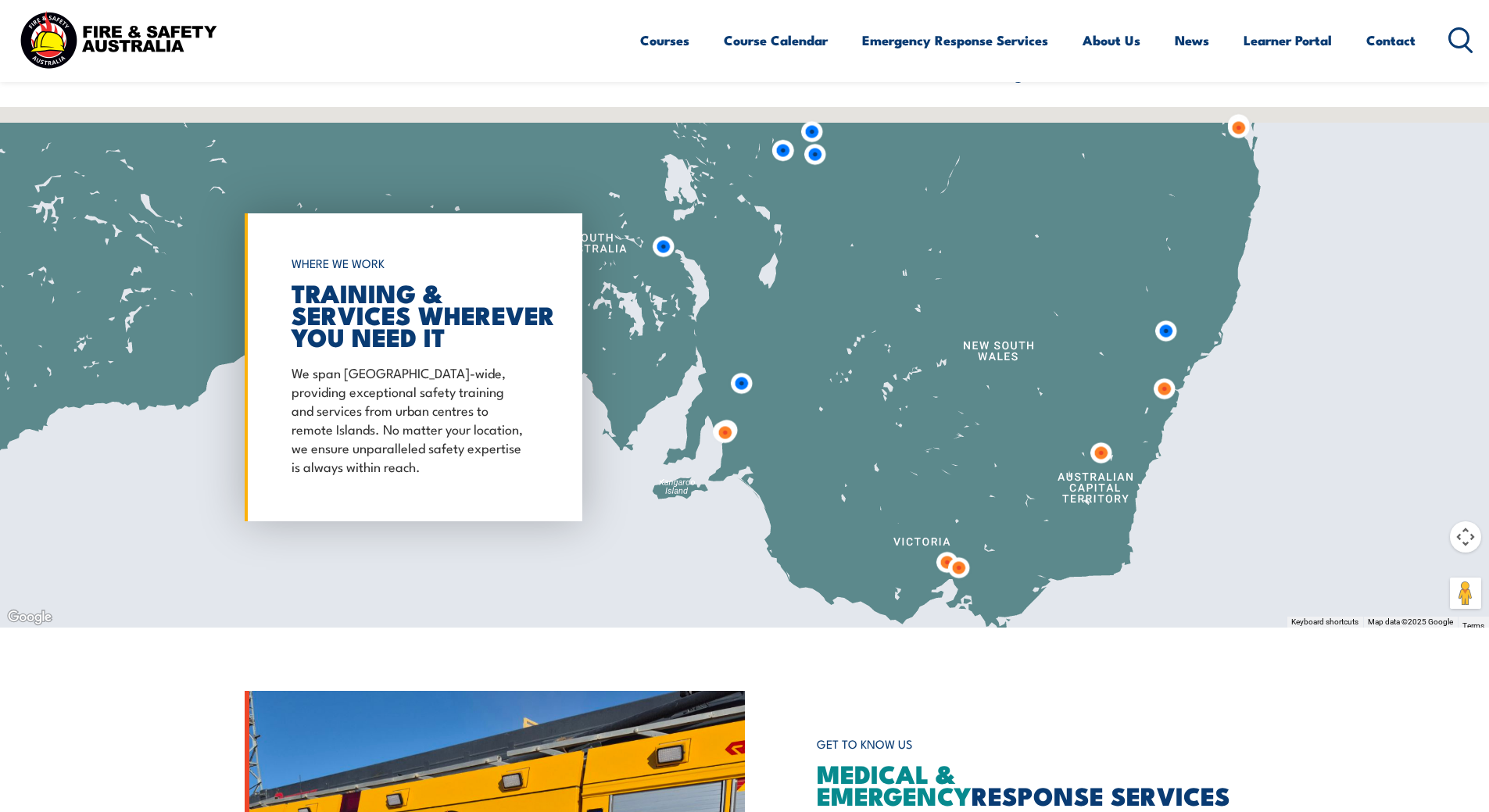
drag, startPoint x: 1163, startPoint y: 291, endPoint x: 1038, endPoint y: 486, distance: 231.6
click at [1026, 499] on div at bounding box center [744, 367] width 1489 height 520
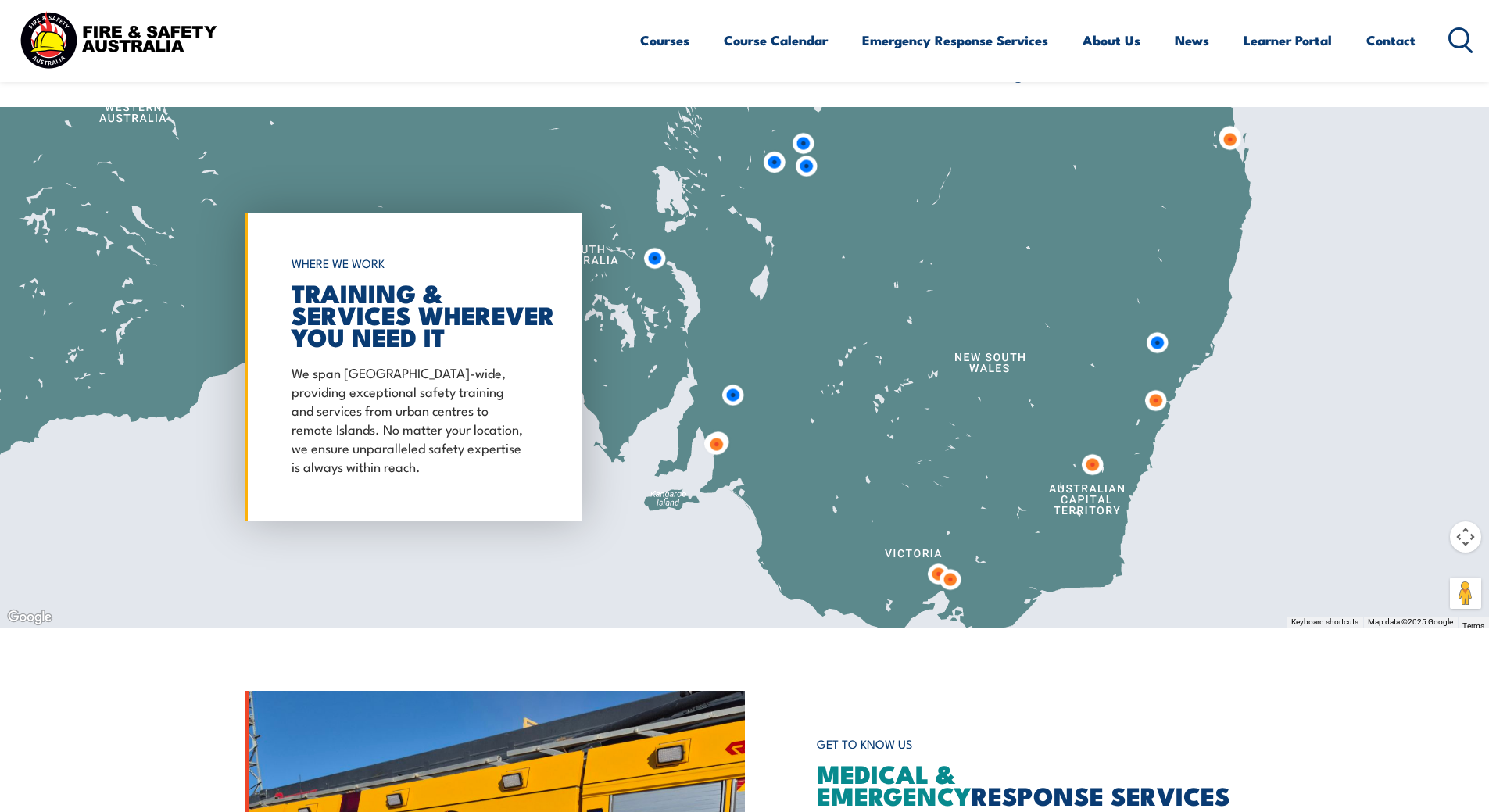
click at [1161, 348] on img at bounding box center [1157, 343] width 29 height 28
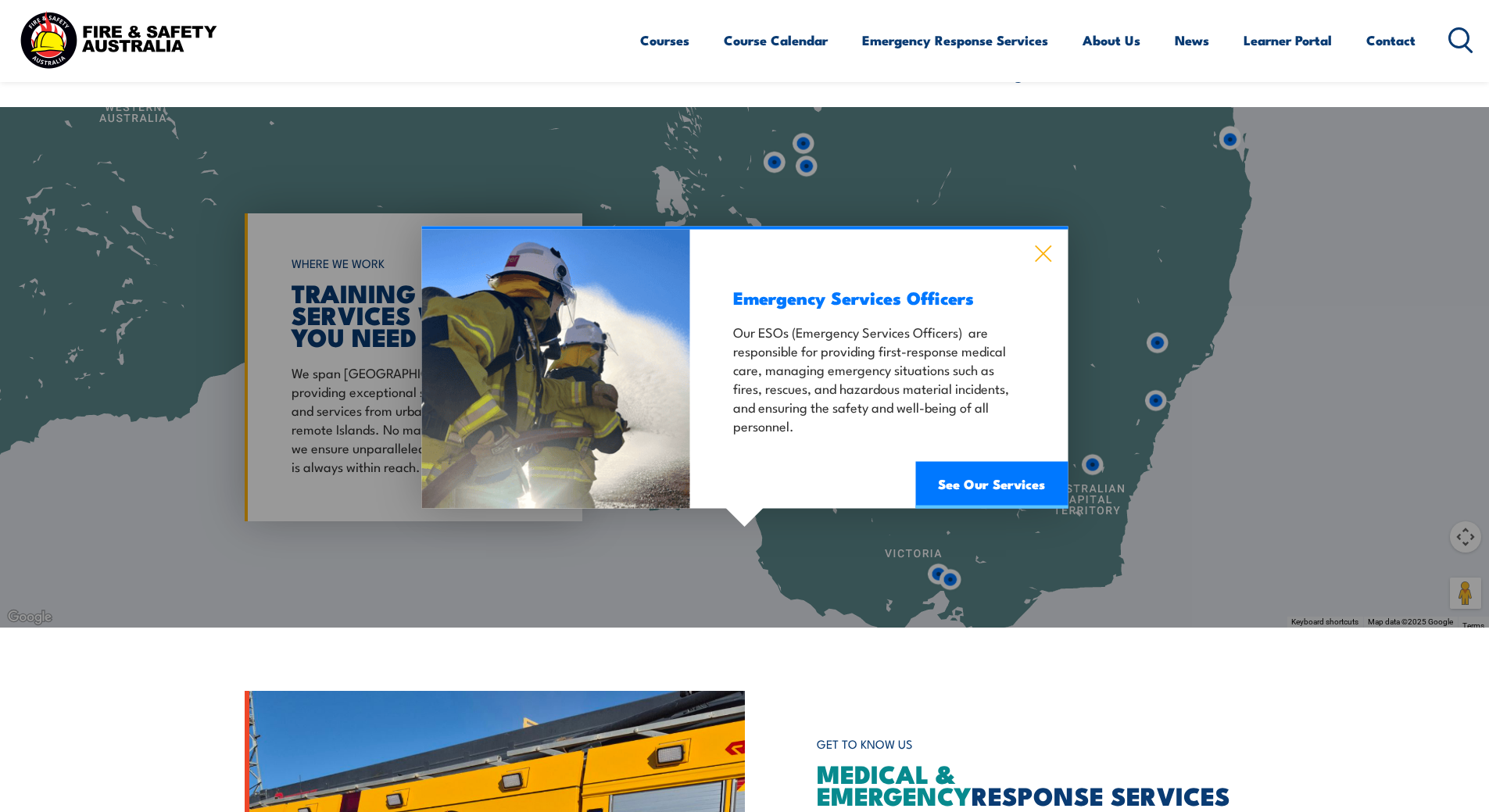
click at [1035, 251] on icon at bounding box center [1042, 253] width 18 height 18
